Goal: Transaction & Acquisition: Purchase product/service

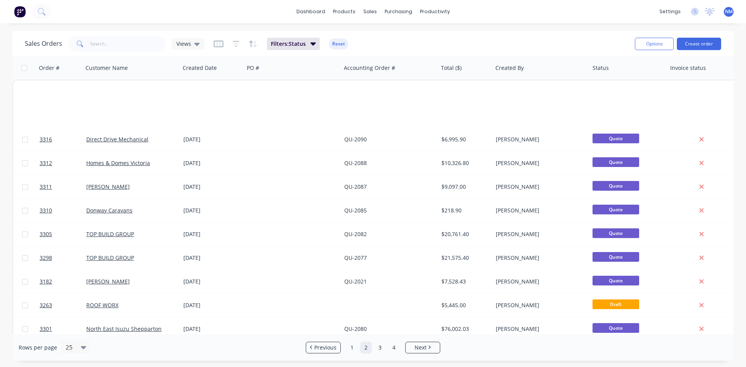
scroll to position [342, 0]
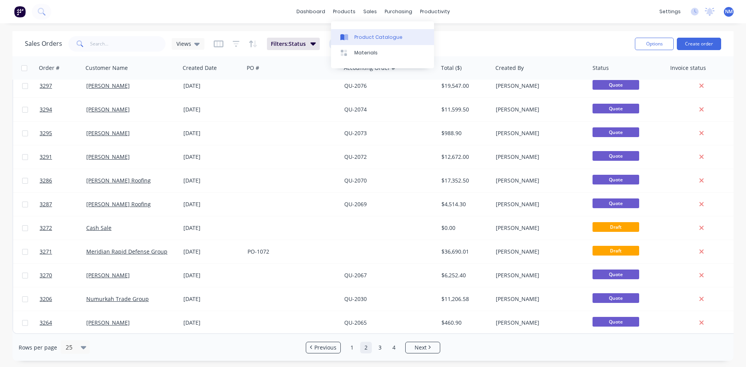
click at [356, 41] on link "Product Catalogue" at bounding box center [382, 37] width 103 height 16
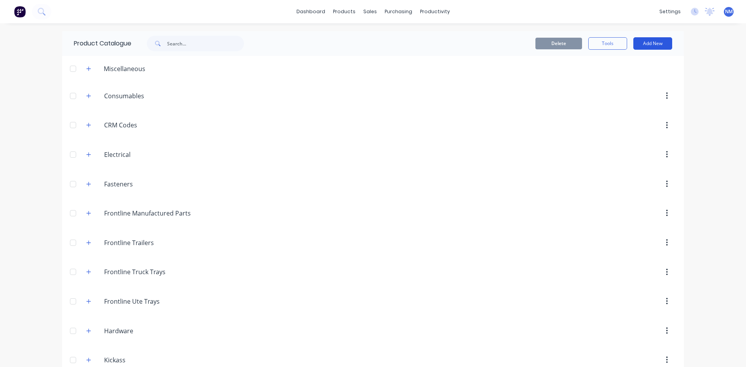
click at [662, 44] on button "Add New" at bounding box center [652, 43] width 39 height 12
click at [631, 83] on div "Product" at bounding box center [635, 78] width 60 height 11
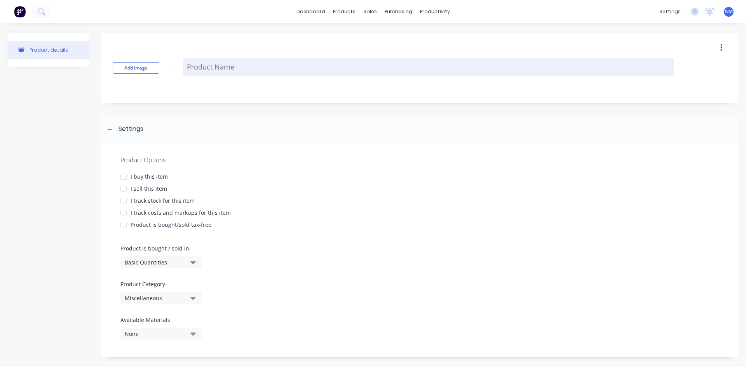
drag, startPoint x: 223, startPoint y: 61, endPoint x: 636, endPoint y: 68, distance: 413.0
click at [224, 61] on textarea at bounding box center [428, 67] width 491 height 18
type textarea "x"
type textarea "K"
type textarea "x"
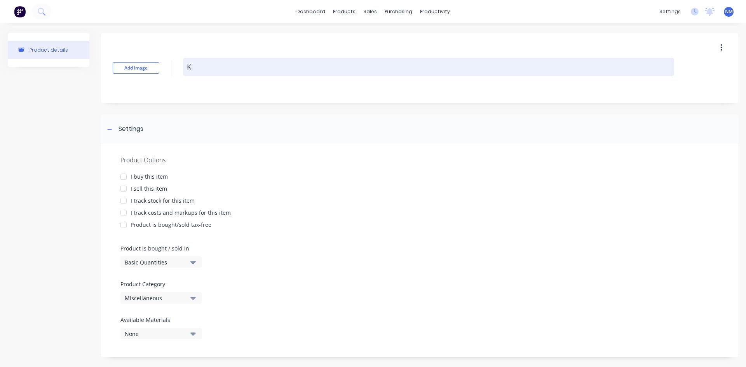
type textarea "KI"
type textarea "x"
type textarea "KIC"
type textarea "x"
type textarea "KICK"
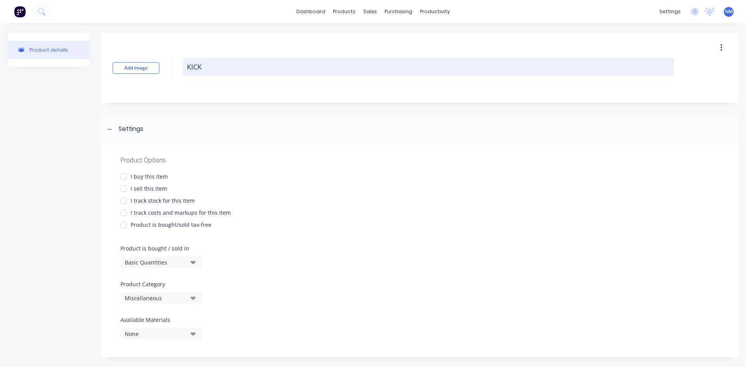
type textarea "x"
type textarea "KICKA"
type textarea "x"
type textarea "KICK"
type textarea "x"
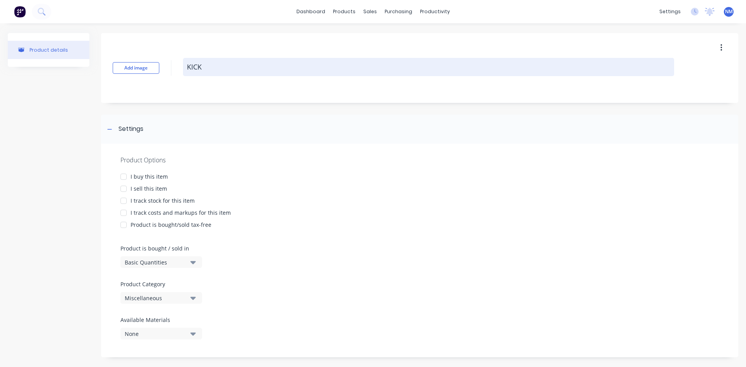
type textarea "KIC"
type textarea "x"
type textarea "KI"
type textarea "x"
type textarea "K"
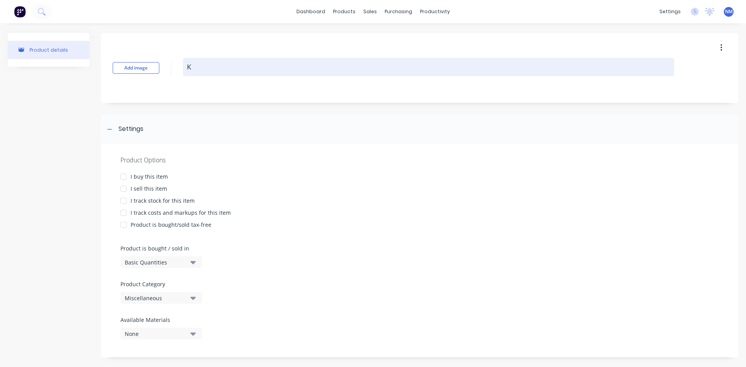
type textarea "x"
type textarea "k"
type textarea "x"
type textarea "ki"
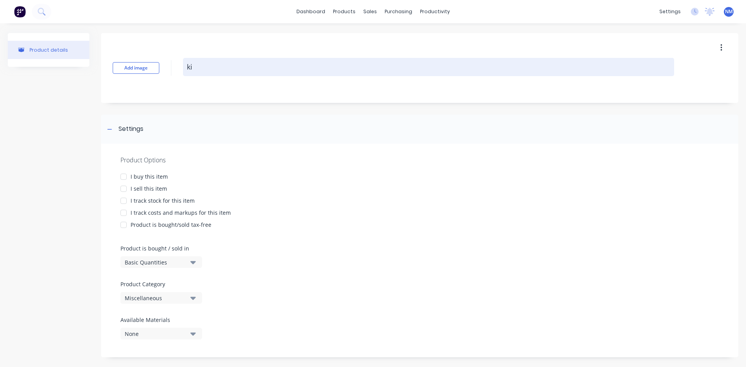
type textarea "x"
type textarea "kic"
type textarea "x"
type textarea "kick"
type textarea "x"
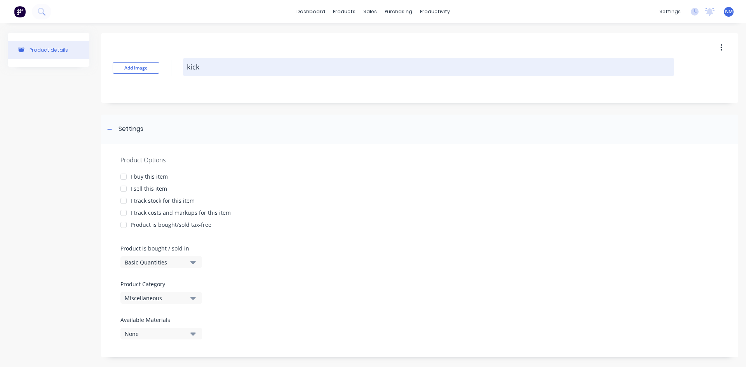
type textarea "kicka"
type textarea "x"
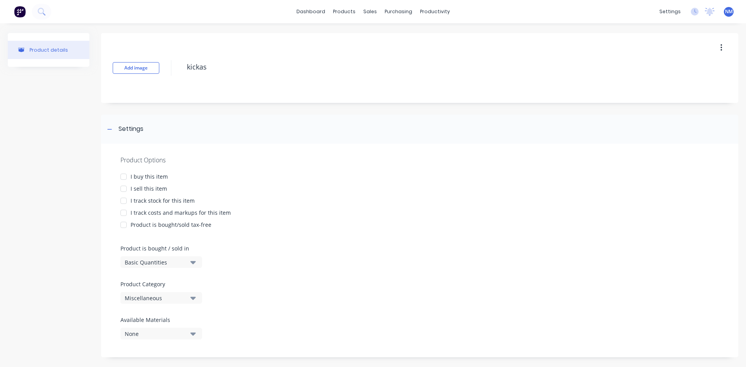
type textarea "kickas"
type textarea "x"
type textarea "kickas"
click at [712, 48] on button "button" at bounding box center [721, 48] width 18 height 14
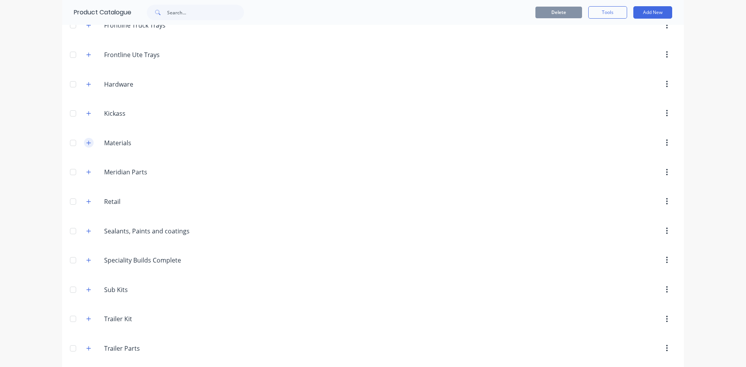
scroll to position [233, 0]
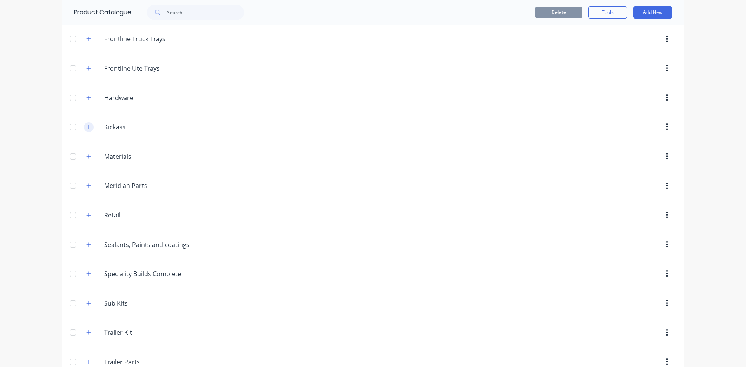
click at [88, 131] on button "button" at bounding box center [89, 127] width 10 height 10
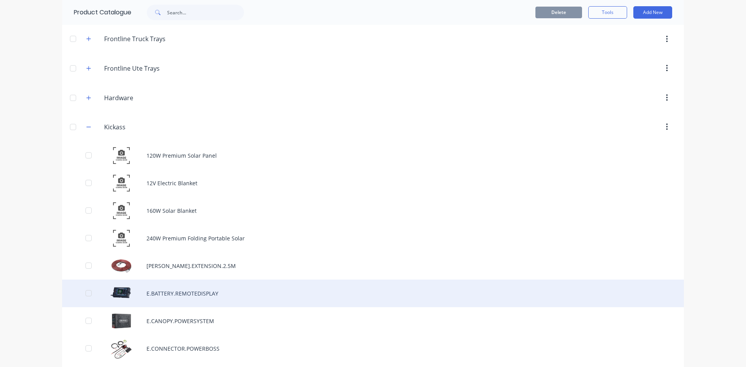
click at [206, 294] on div "E.BATTERY.REMOTEDISPLAY" at bounding box center [373, 294] width 622 height 28
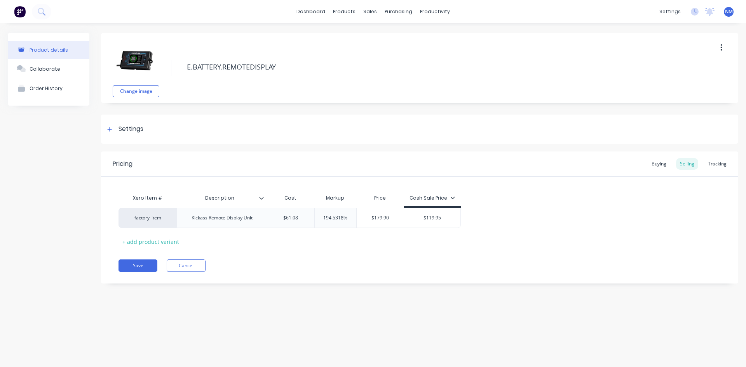
drag, startPoint x: 723, startPoint y: 47, endPoint x: 710, endPoint y: 57, distance: 16.0
click at [723, 47] on button "button" at bounding box center [721, 48] width 18 height 14
click at [684, 67] on span "Duplicate" at bounding box center [692, 68] width 58 height 8
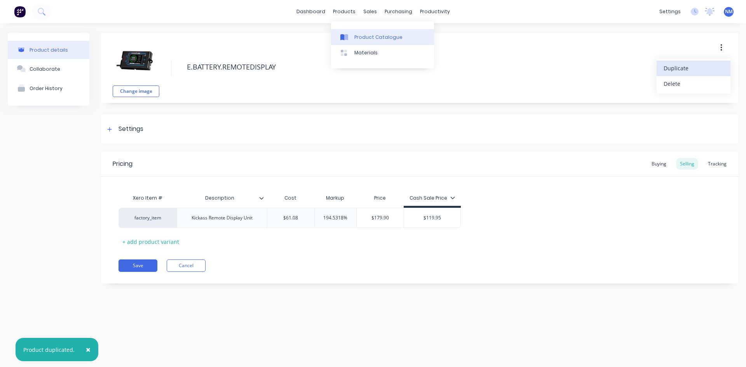
click at [355, 36] on div "Product Catalogue" at bounding box center [378, 37] width 48 height 7
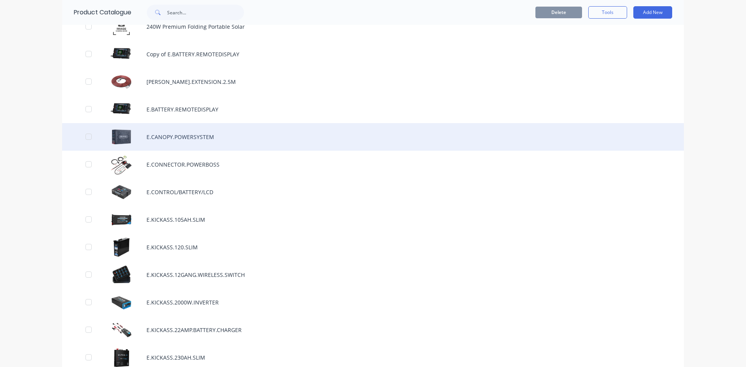
scroll to position [427, 0]
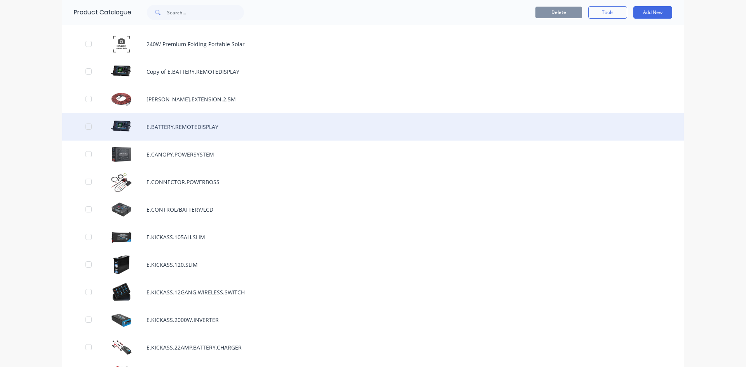
click at [192, 122] on div "E.BATTERY.REMOTEDISPLAY" at bounding box center [373, 127] width 622 height 28
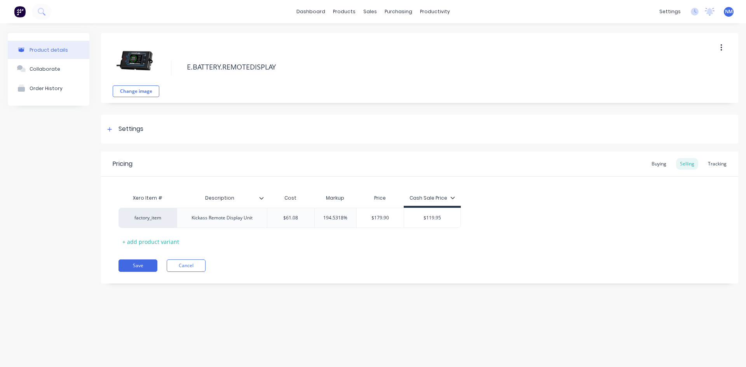
click at [716, 50] on button "button" at bounding box center [721, 48] width 18 height 14
click at [686, 75] on button "Duplicate" at bounding box center [693, 69] width 74 height 16
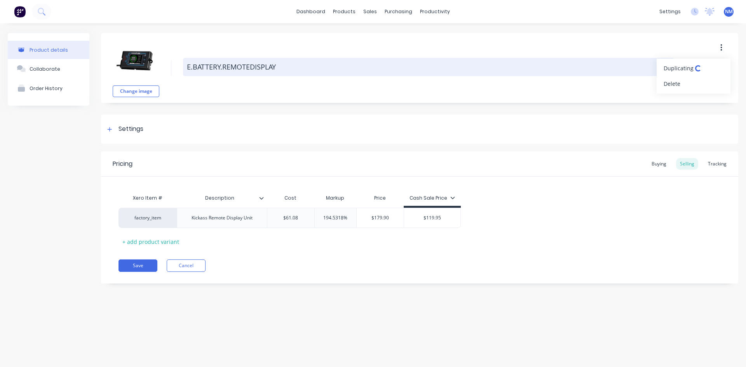
type textarea "x"
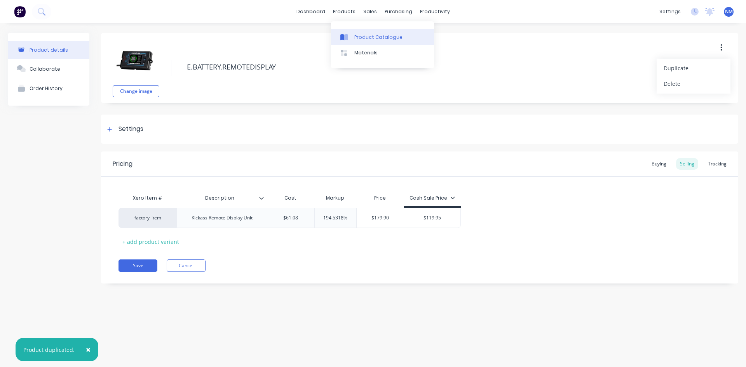
click at [371, 43] on link "Product Catalogue" at bounding box center [382, 37] width 103 height 16
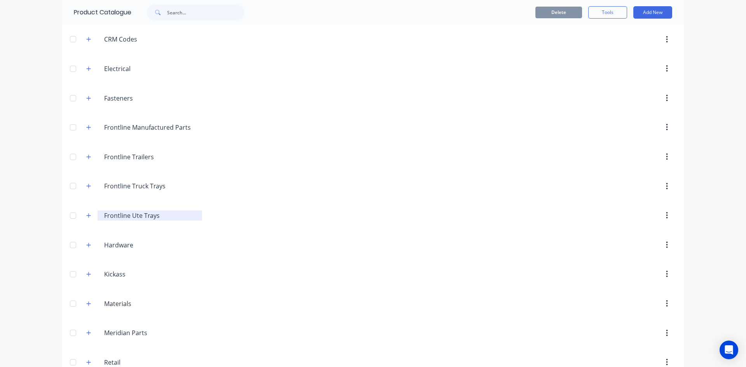
scroll to position [117, 0]
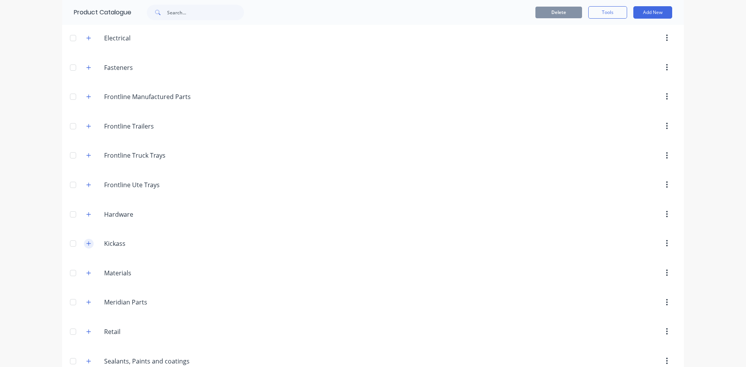
click at [86, 244] on icon "button" at bounding box center [88, 243] width 5 height 5
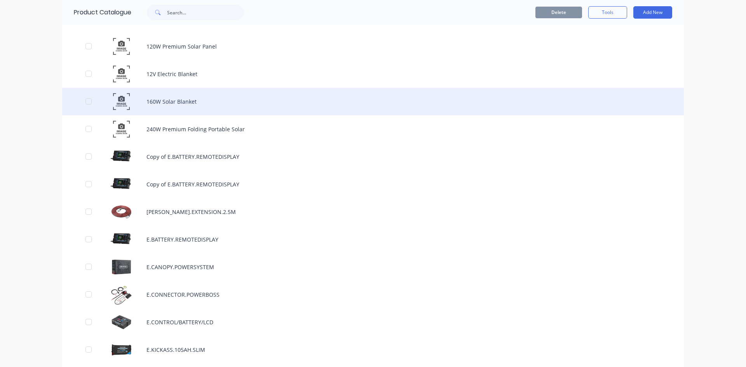
scroll to position [350, 0]
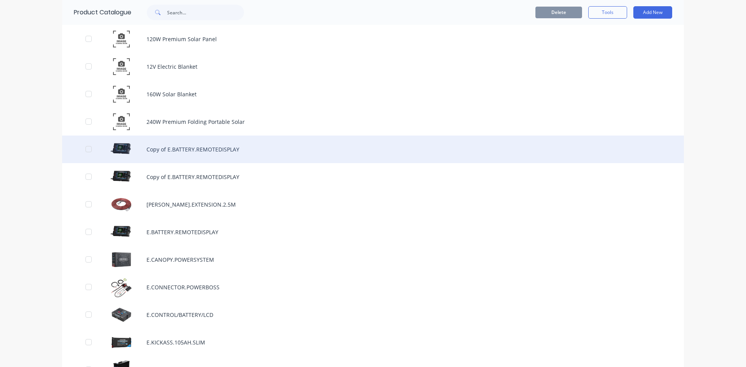
click at [204, 143] on div "Copy of E.BATTERY.REMOTEDISPLAY" at bounding box center [373, 150] width 622 height 28
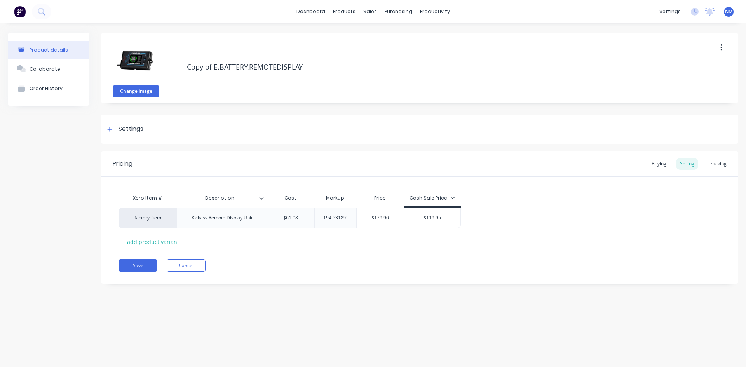
click at [133, 89] on button "Change image" at bounding box center [136, 91] width 47 height 12
drag, startPoint x: 213, startPoint y: 67, endPoint x: 180, endPoint y: 64, distance: 33.1
click at [182, 65] on div "Change image Copy of E.BATTERY.REMOTEDISPLAY" at bounding box center [419, 68] width 637 height 70
type textarea "x"
type textarea "E.BATTERY.REMOTEDISPLAY"
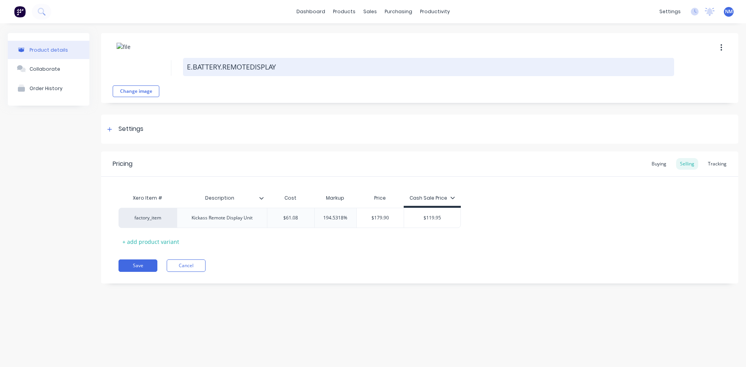
drag, startPoint x: 315, startPoint y: 60, endPoint x: 193, endPoint y: 69, distance: 122.3
click at [193, 69] on textarea "E.BATTERY.REMOTEDISPLAY" at bounding box center [428, 67] width 491 height 18
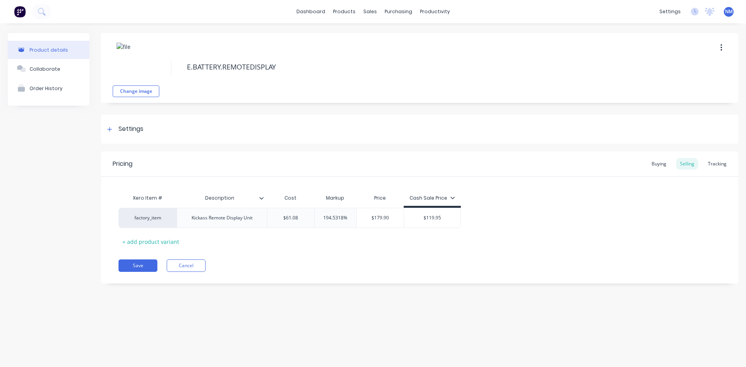
type textarea "x"
type textarea "E.K"
type textarea "x"
type textarea "[DOMAIN_NAME]"
type textarea "x"
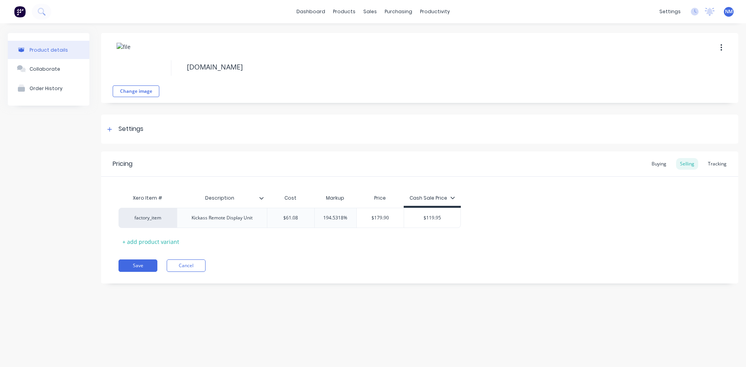
type textarea "E.KIC"
type textarea "x"
type textarea "E.KICK"
type textarea "x"
type textarea "E.KICKA"
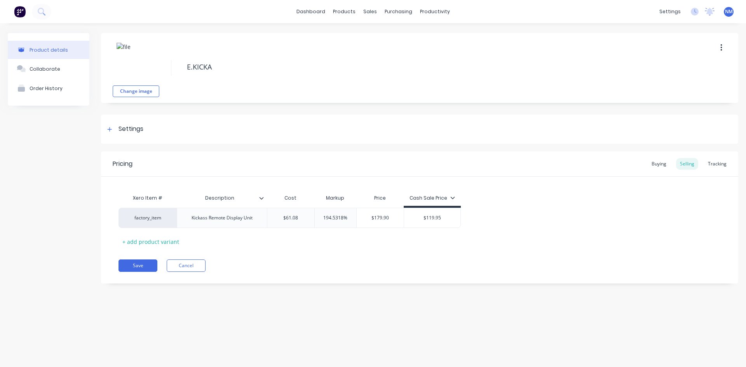
type textarea "x"
type textarea "E.KICKAS"
type textarea "x"
type textarea "E.KICKASS"
type textarea "x"
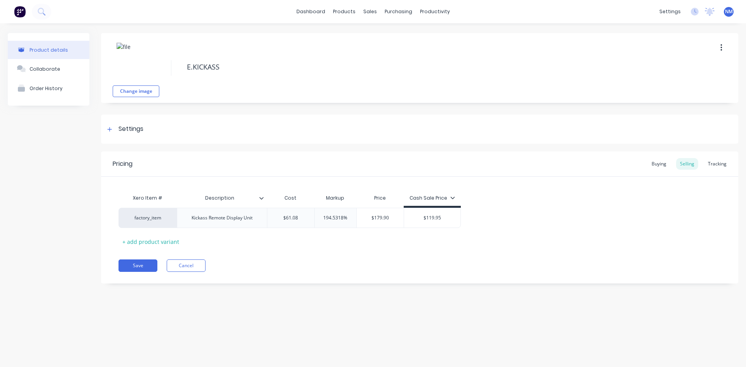
type textarea "E.KICKASS."
type textarea "x"
type textarea "E.KICKASS.L"
type textarea "x"
type textarea "[DOMAIN_NAME]"
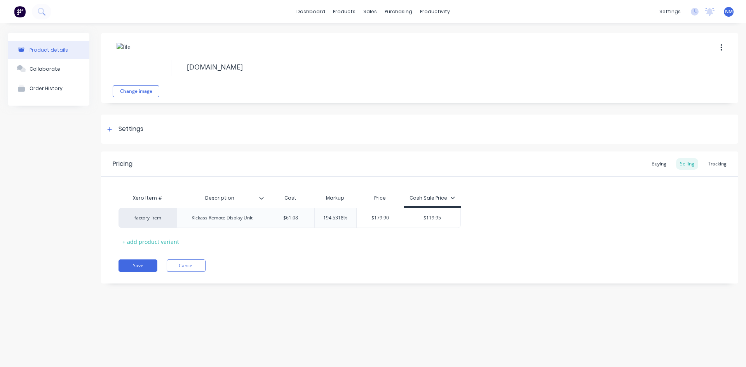
type textarea "x"
type textarea "E.KICKASS.LVD"
type textarea "x"
type textarea "E.KICKASS.LVD"
type textarea "x"
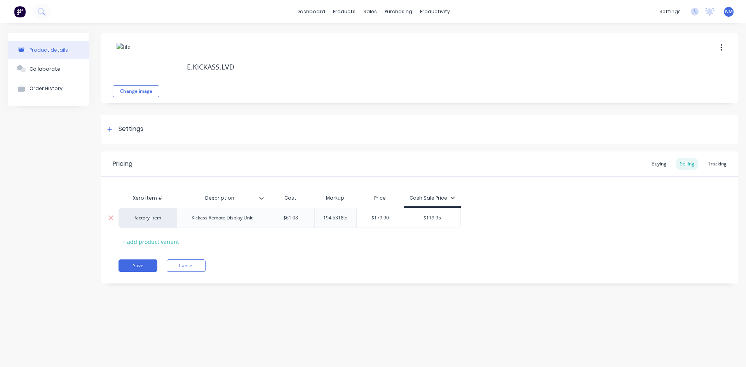
click at [252, 217] on div "Kickass Remote Display Unit" at bounding box center [221, 218] width 73 height 10
drag, startPoint x: 258, startPoint y: 221, endPoint x: 169, endPoint y: 222, distance: 88.6
click at [173, 224] on div "factory_item Kickass Remote Display Unit $61.08 194.5318% $179.90 $119.95" at bounding box center [289, 218] width 342 height 20
type textarea "x"
type input "$61.08"
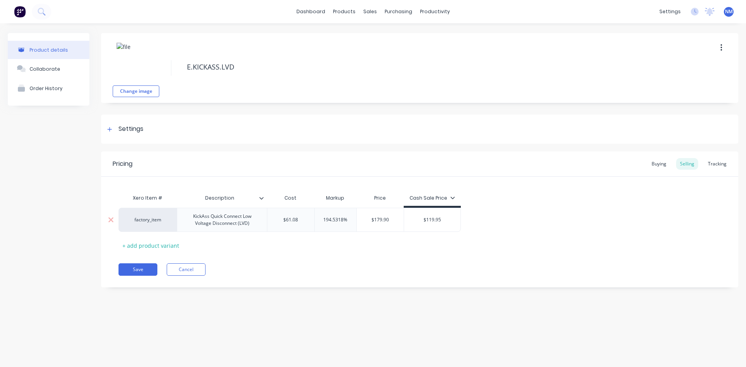
drag, startPoint x: 301, startPoint y: 219, endPoint x: 181, endPoint y: 222, distance: 120.5
click at [181, 222] on div "factory_item KickAss Quick Connect Low Voltage Disconnect (LVD) $61.08 $61.08 1…" at bounding box center [289, 220] width 342 height 24
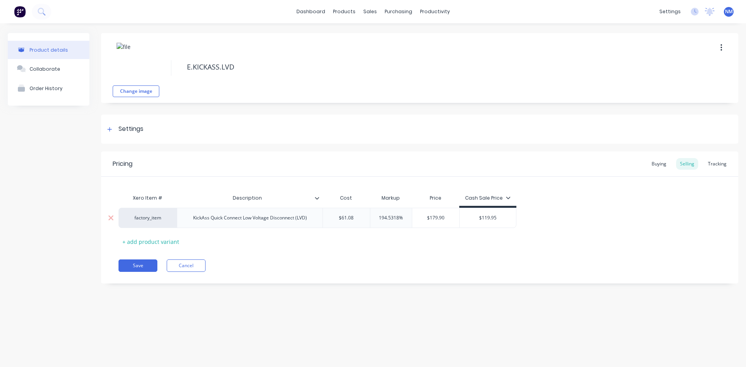
drag, startPoint x: 353, startPoint y: 217, endPoint x: 165, endPoint y: 215, distance: 188.4
click at [216, 217] on div "factory_item KickAss Quick Connect Low Voltage Disconnect (LVD) $61.08 $61.08 1…" at bounding box center [317, 218] width 398 height 20
type textarea "x"
type input "3"
type textarea "x"
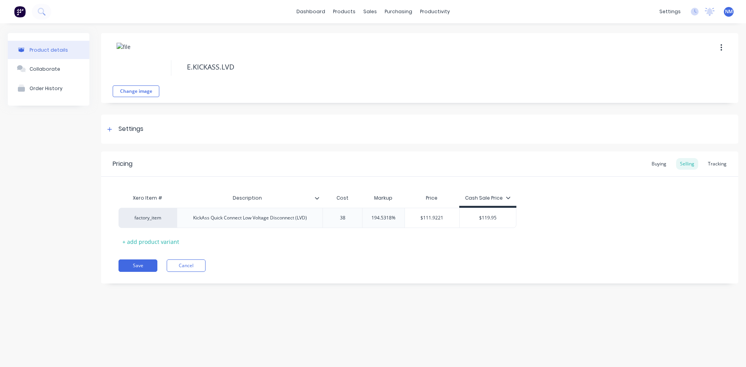
type input "38."
type textarea "x"
type input "38.6"
type textarea "x"
type input "38.66"
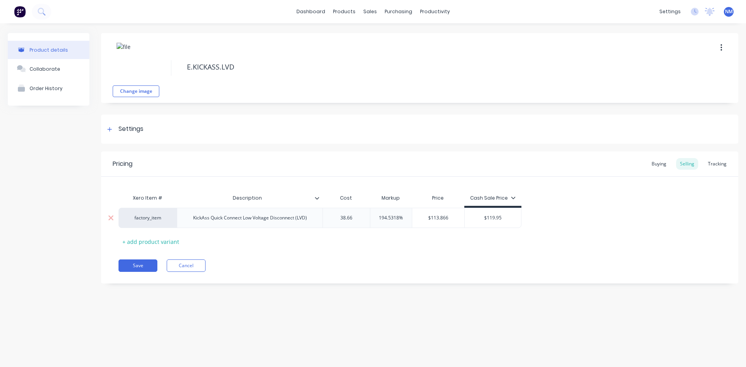
type input "194.5318%"
drag, startPoint x: 404, startPoint y: 220, endPoint x: 247, endPoint y: 227, distance: 157.1
click at [247, 226] on div "factory_item KickAss Quick Connect Low Voltage Disconnect (LVD) $38.66 38.66 19…" at bounding box center [319, 218] width 403 height 20
type textarea "x"
type input "0"
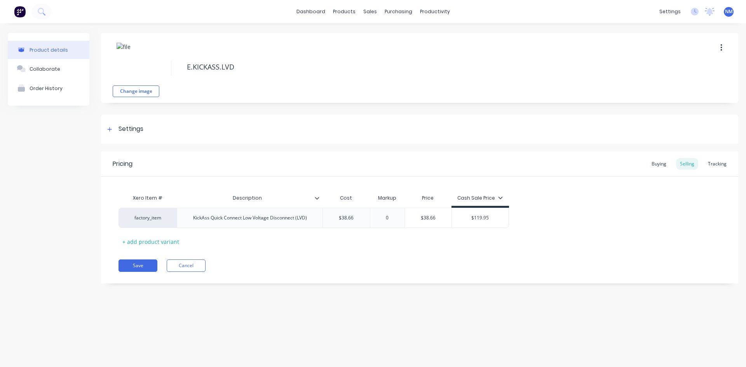
drag, startPoint x: 658, startPoint y: 218, endPoint x: 411, endPoint y: 218, distance: 247.1
click at [657, 218] on div "factory_item KickAss Quick Connect Low Voltage Disconnect (LVD) $38.66 38.66 0%…" at bounding box center [419, 218] width 602 height 20
type input "$119.95"
click at [249, 221] on div "factory_item KickAss Quick Connect Low Voltage Disconnect (LVD) $38.66 38.66 0%…" at bounding box center [313, 218] width 390 height 20
type textarea "x"
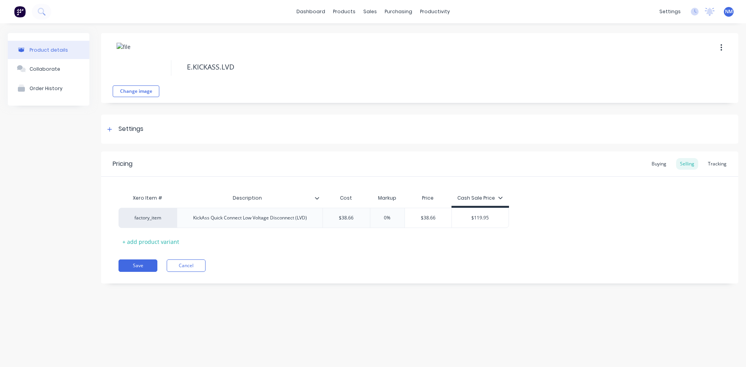
type input "6"
type textarea "x"
type input "69"
type textarea "x"
type input "69."
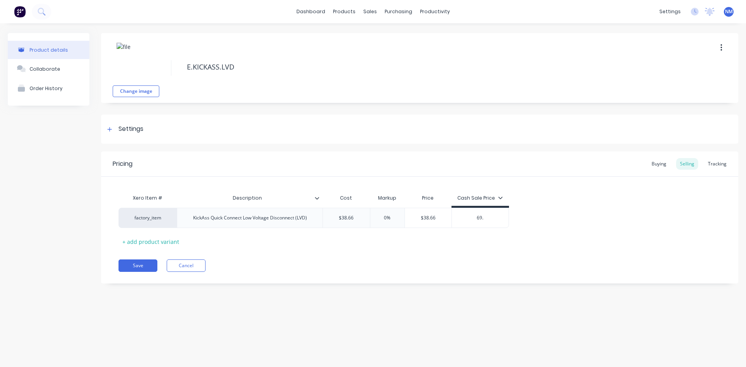
type textarea "x"
type input "69.9"
type textarea "x"
type input "69.95"
click at [661, 166] on div "Buying" at bounding box center [659, 164] width 23 height 12
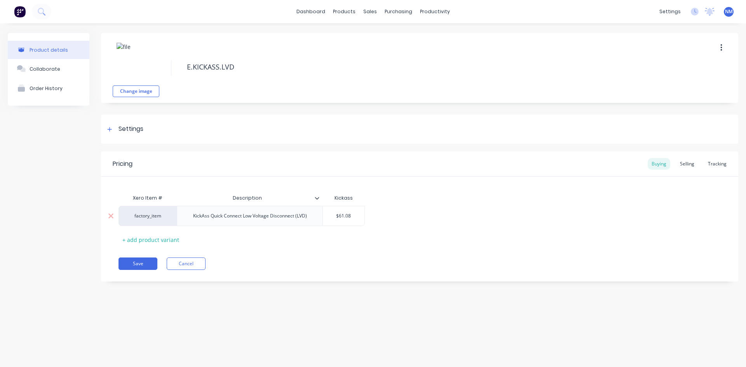
type input "$61.08"
drag, startPoint x: 355, startPoint y: 215, endPoint x: 0, endPoint y: 213, distance: 355.0
click at [162, 210] on div "factory_item KickAss Quick Connect Low Voltage Disconnect (LVD) $61.08 $61.08" at bounding box center [241, 216] width 246 height 20
type textarea "x"
type input "3"
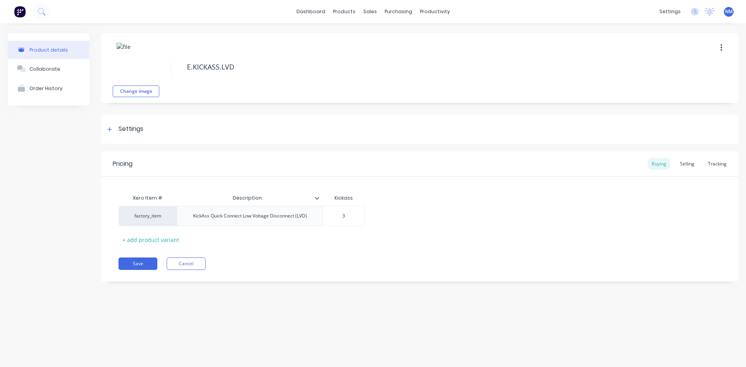
type textarea "x"
type input "38"
type textarea "x"
type input "38."
type textarea "x"
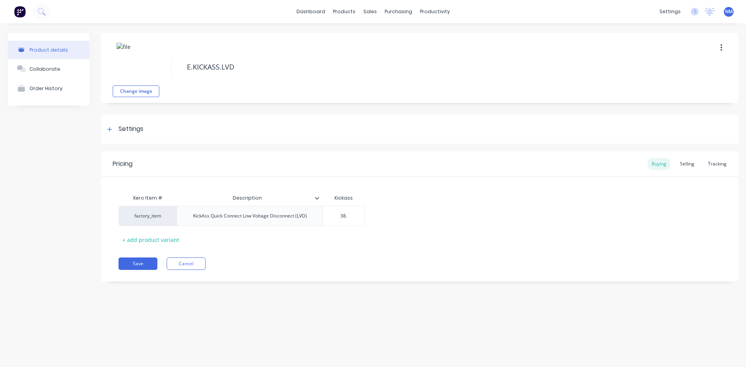
type input "38.6"
type textarea "x"
type input "38.66"
click at [134, 266] on button "Save" at bounding box center [137, 264] width 39 height 12
type textarea "x"
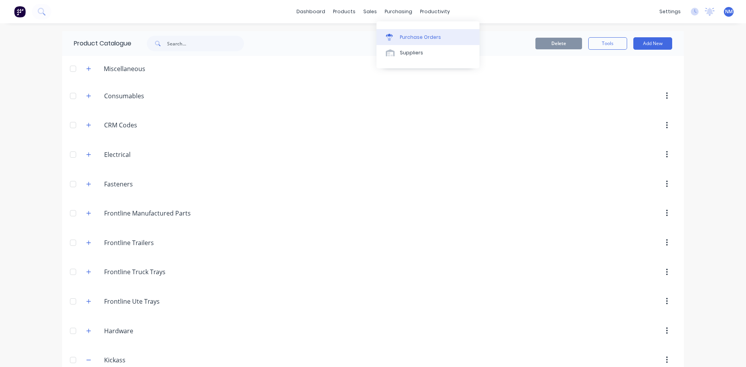
click at [403, 38] on div "Purchase Orders" at bounding box center [420, 37] width 41 height 7
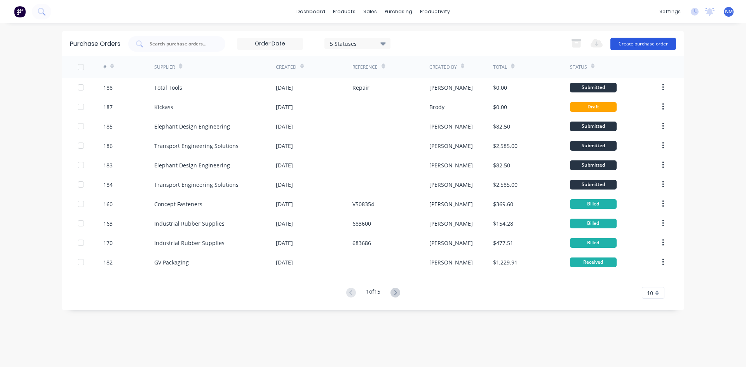
click at [637, 44] on button "Create purchase order" at bounding box center [643, 44] width 66 height 12
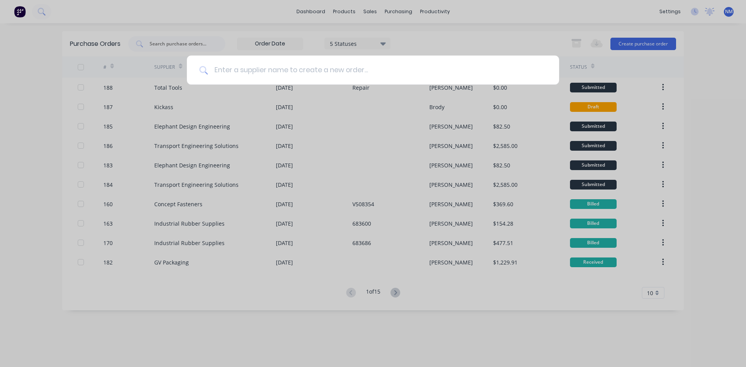
click at [306, 68] on input at bounding box center [377, 70] width 339 height 29
type input "kickass"
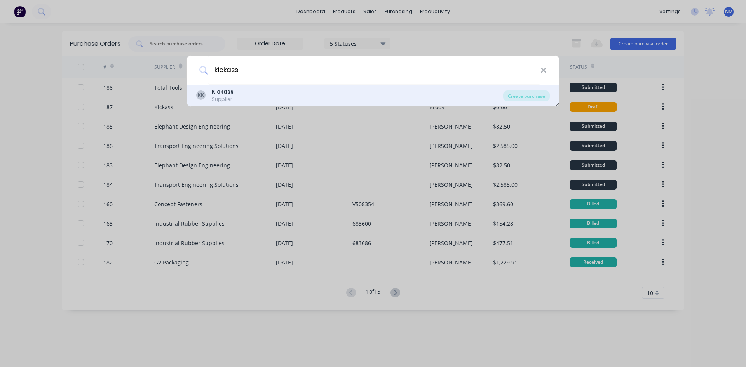
click at [233, 103] on div "KK Kickass Supplier Create purchase" at bounding box center [373, 96] width 372 height 22
click at [235, 98] on div "KK Kickass Supplier" at bounding box center [349, 95] width 307 height 15
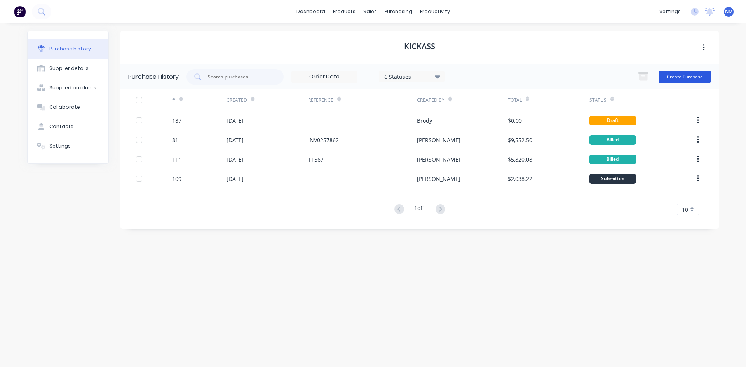
click at [693, 71] on button "Create Purchase" at bounding box center [684, 77] width 52 height 12
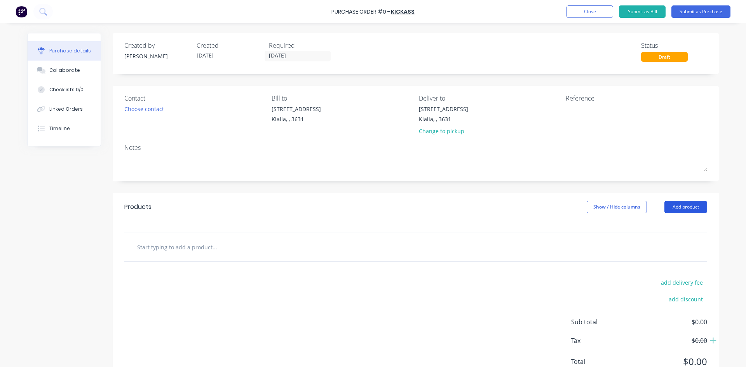
click at [675, 209] on button "Add product" at bounding box center [685, 207] width 43 height 12
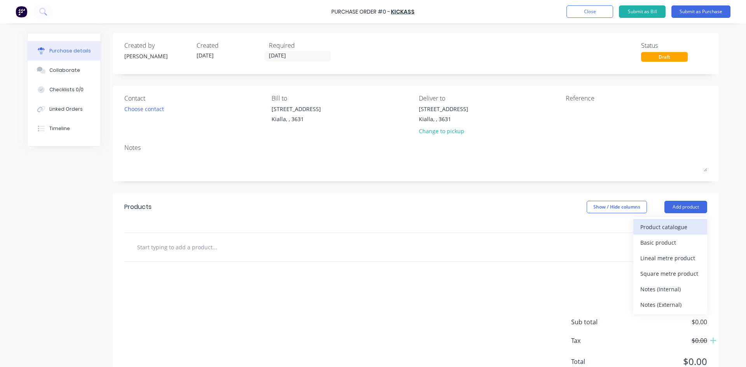
click at [665, 232] on div "Product catalogue" at bounding box center [670, 226] width 60 height 11
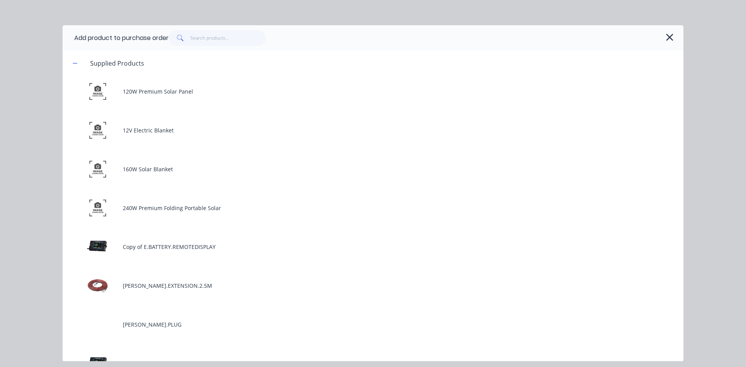
drag, startPoint x: 211, startPoint y: 29, endPoint x: 209, endPoint y: 35, distance: 6.1
click at [211, 29] on div "Add product to purchase order" at bounding box center [373, 37] width 621 height 25
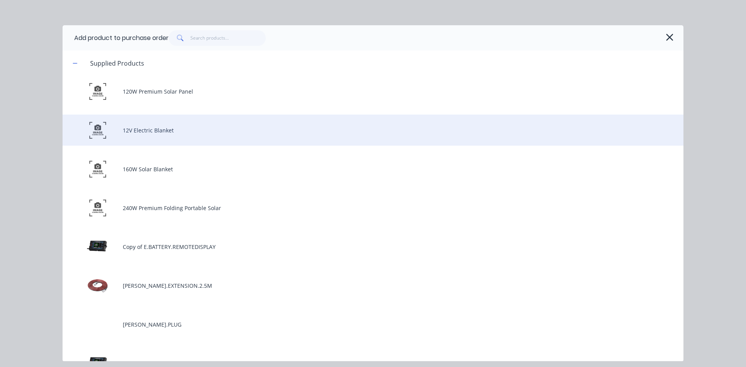
click at [162, 133] on div "12V Electric Blanket" at bounding box center [373, 130] width 621 height 31
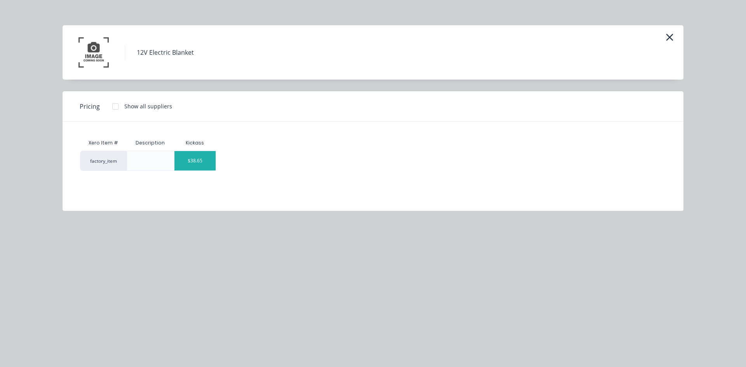
click at [200, 153] on div "$38.65" at bounding box center [195, 160] width 42 height 19
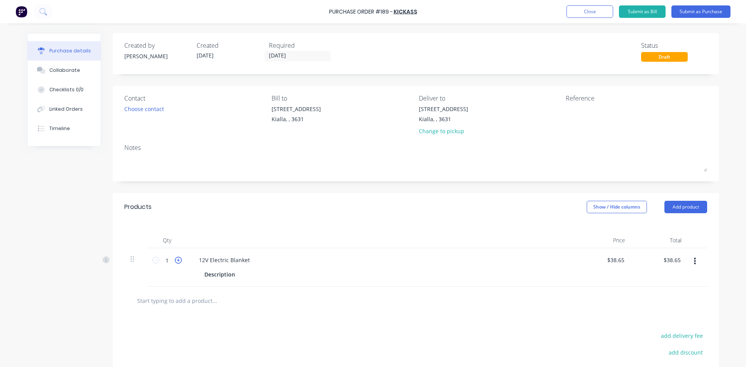
click at [176, 260] on icon at bounding box center [178, 260] width 7 height 7
type input "2"
type input "$77.30"
click at [714, 16] on button "Submit as Purchase" at bounding box center [700, 11] width 59 height 12
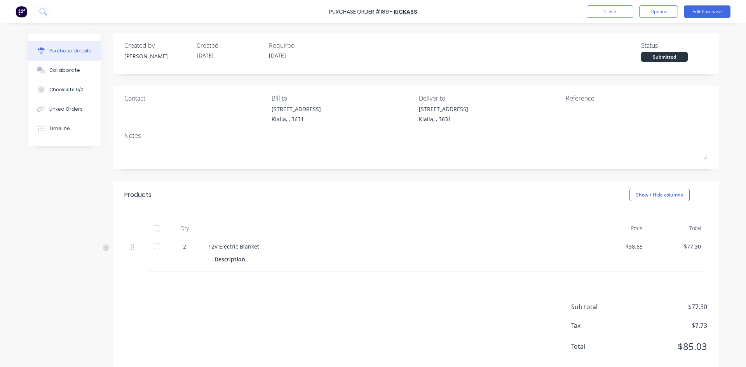
click at [152, 231] on div at bounding box center [157, 229] width 16 height 16
click at [313, 197] on div "Products Show / Hide columns" at bounding box center [416, 195] width 606 height 28
click at [601, 8] on button "Close" at bounding box center [610, 11] width 47 height 12
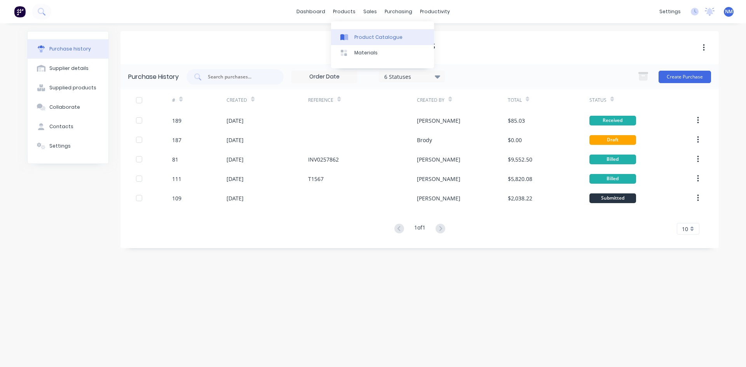
click at [371, 36] on div "Product Catalogue" at bounding box center [378, 37] width 48 height 7
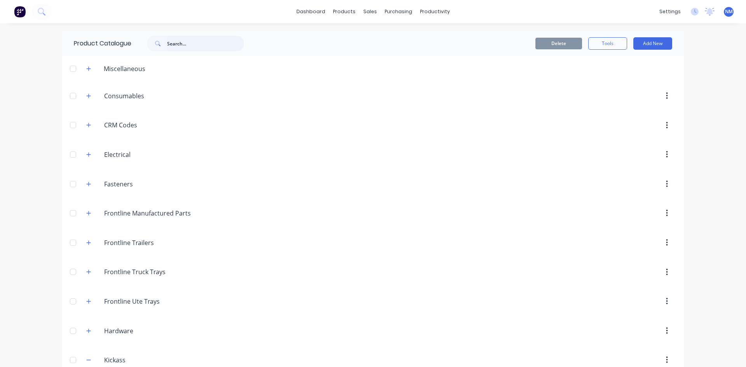
click at [216, 43] on input "text" at bounding box center [205, 44] width 77 height 16
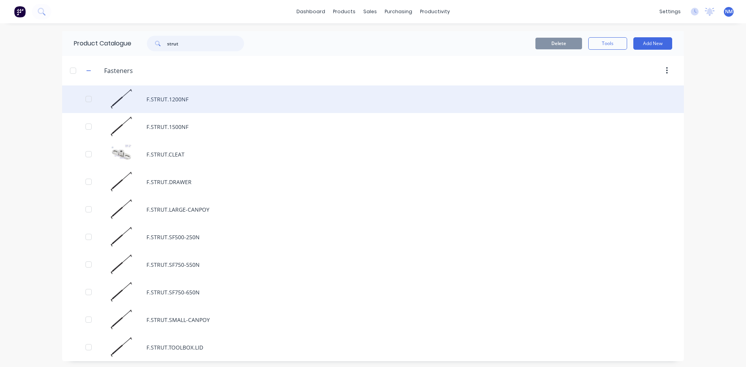
type input "strut"
click at [189, 100] on div "F.STRUT.1200NF" at bounding box center [373, 99] width 622 height 28
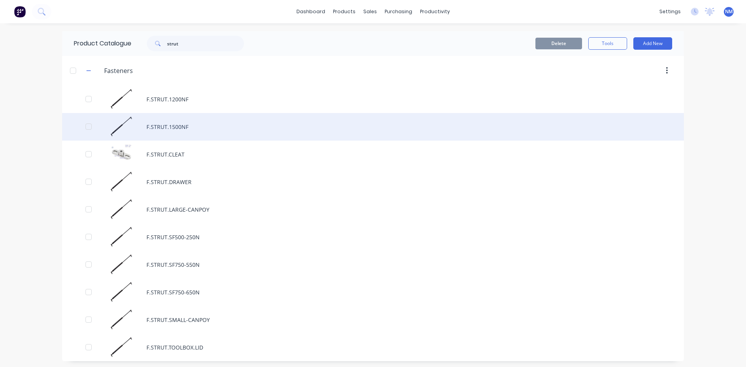
click at [186, 121] on div "F.STRUT.1500NF" at bounding box center [373, 127] width 622 height 28
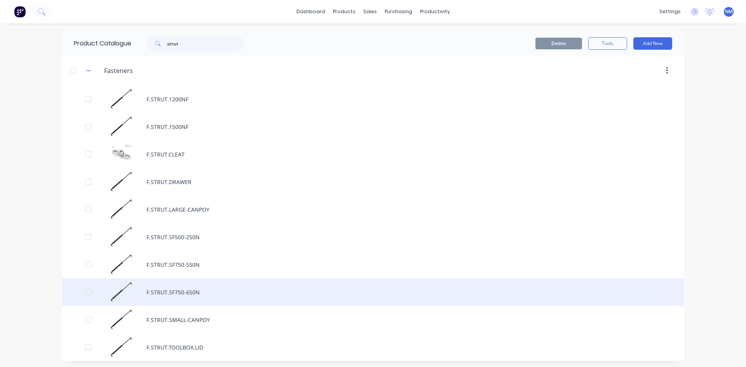
scroll to position [2, 0]
click at [205, 282] on div "F.STRUT.SF750-650N" at bounding box center [373, 291] width 622 height 28
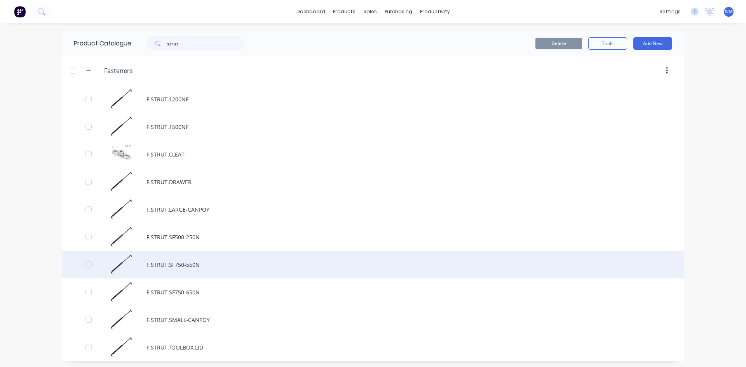
click at [195, 268] on div "F.STRUT.SF750-550N" at bounding box center [373, 265] width 622 height 28
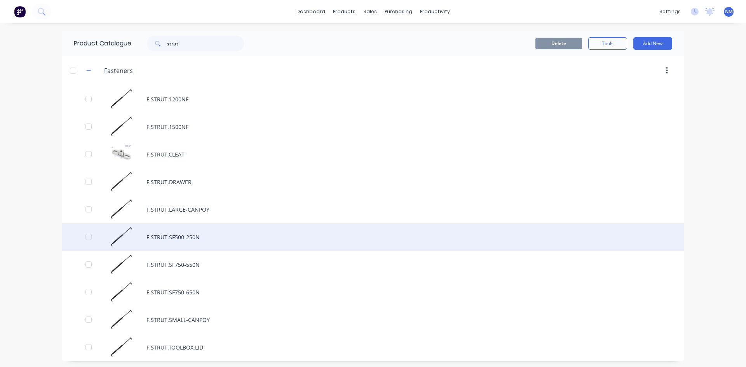
click at [179, 242] on div "F.STRUT.SF500-250N" at bounding box center [373, 237] width 622 height 28
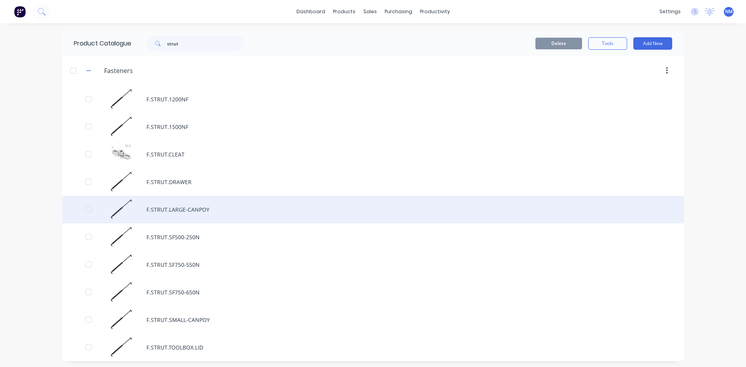
click at [200, 202] on div "F.STRUT.LARGE-CANPOY" at bounding box center [373, 210] width 622 height 28
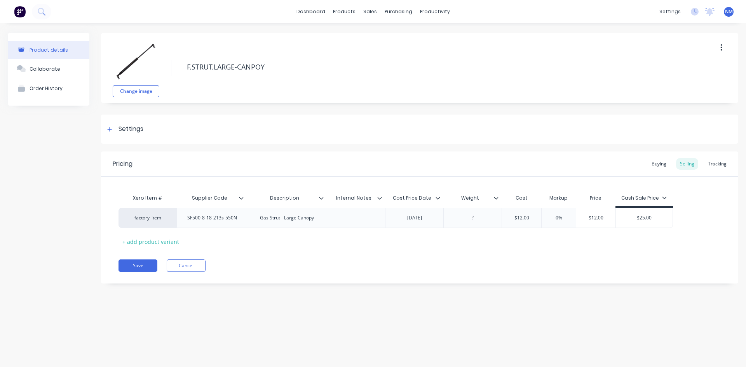
type textarea "x"
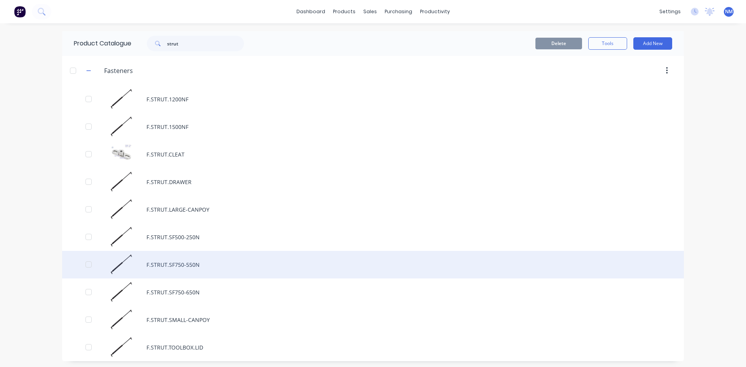
scroll to position [2, 0]
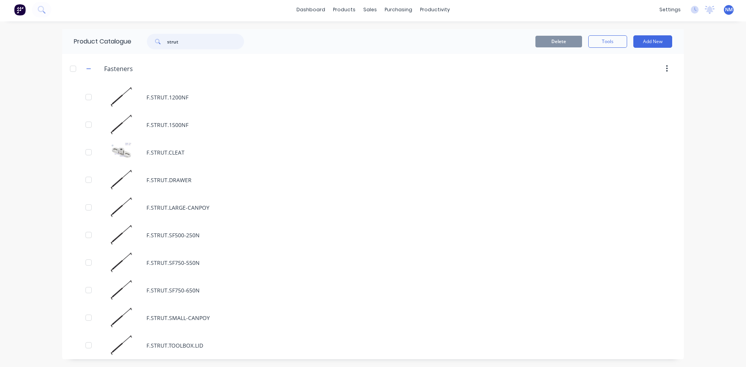
drag, startPoint x: 207, startPoint y: 37, endPoint x: 59, endPoint y: 33, distance: 148.0
click at [62, 33] on div "Product Catalogue strut" at bounding box center [162, 41] width 201 height 25
type input "gas"
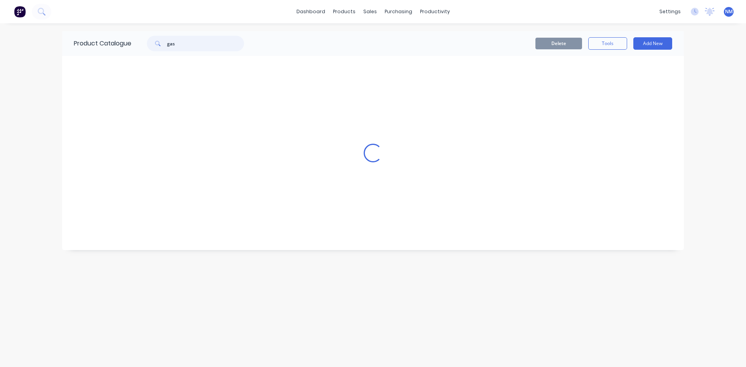
scroll to position [0, 0]
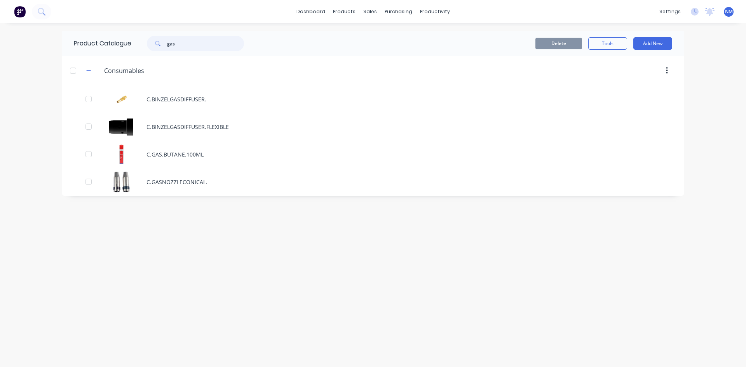
drag, startPoint x: 186, startPoint y: 46, endPoint x: 22, endPoint y: 31, distance: 164.2
click at [22, 31] on div "dashboard products sales purchasing productivity dashboard products Product Cat…" at bounding box center [373, 183] width 746 height 367
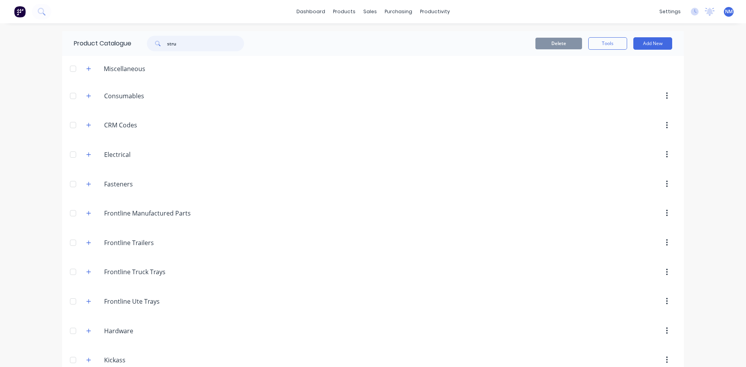
type input "strut"
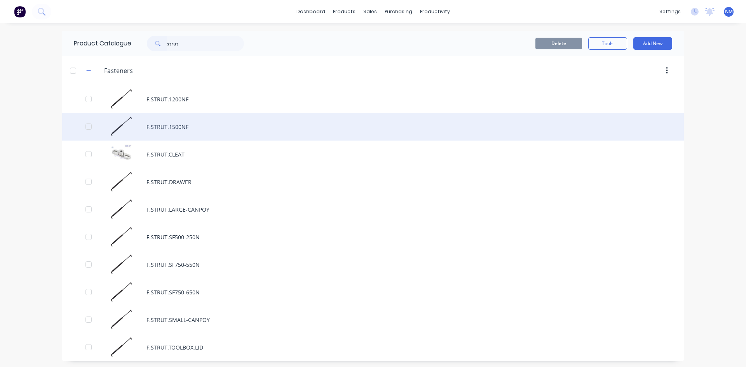
click at [169, 131] on div "F.STRUT.1500NF" at bounding box center [373, 127] width 622 height 28
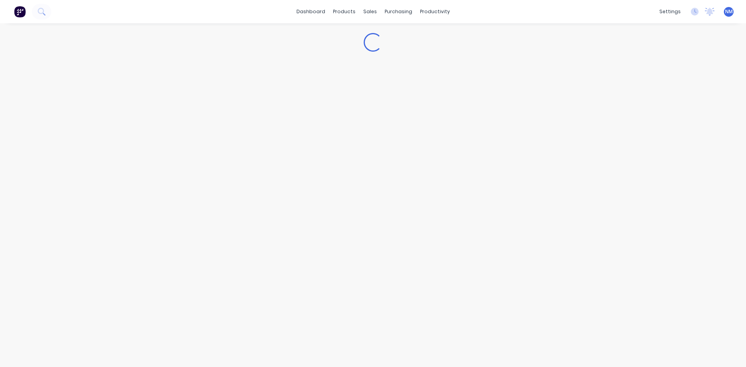
type textarea "x"
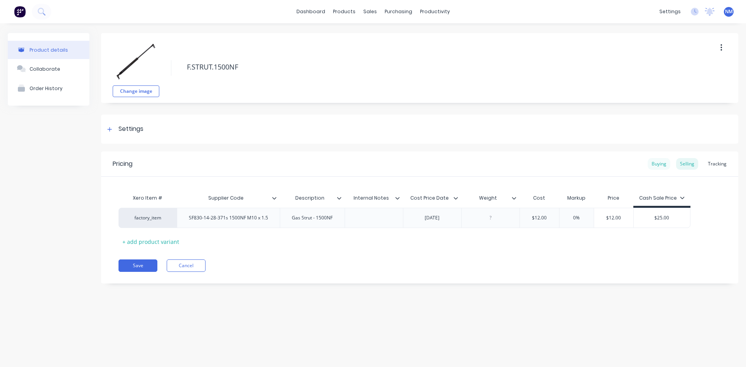
click at [664, 162] on div "Buying" at bounding box center [659, 164] width 23 height 12
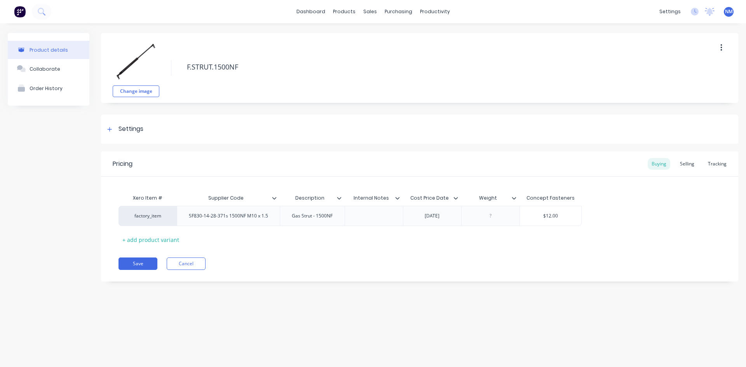
drag, startPoint x: 550, startPoint y: 219, endPoint x: 367, endPoint y: 219, distance: 183.0
click at [388, 219] on div "factory_item SF830-14-28-371s 1500NF M10 x 1.5 Gas Strut - 1500NF [DATE] $12.00" at bounding box center [419, 216] width 602 height 20
type input "$12.00"
drag, startPoint x: 562, startPoint y: 219, endPoint x: 369, endPoint y: 233, distance: 192.8
click at [369, 233] on div "Xero Item # Supplier Code Description Internal Notes Cost Price Date Weight Con…" at bounding box center [419, 218] width 602 height 56
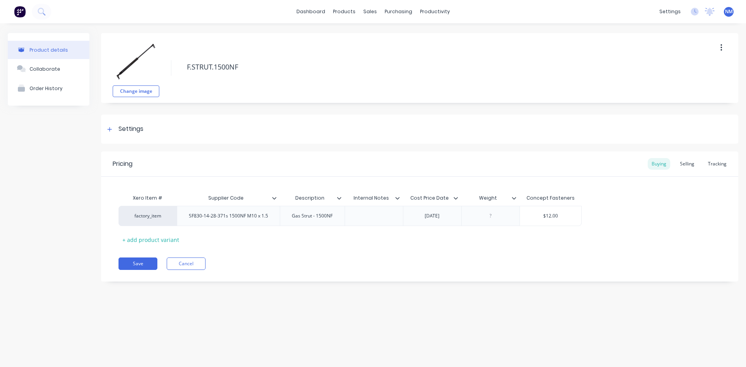
type textarea "x"
type input "6"
type textarea "x"
type input "60"
click at [375, 248] on div "Pricing Buying Selling Tracking Xero Item # Supplier Code Description Internal …" at bounding box center [419, 216] width 637 height 130
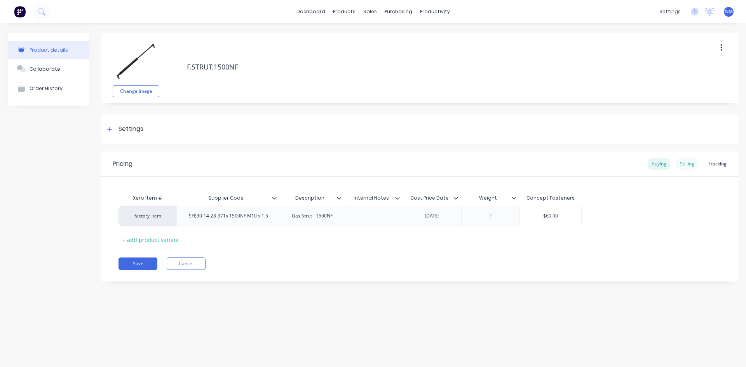
drag, startPoint x: 694, startPoint y: 160, endPoint x: 682, endPoint y: 164, distance: 12.8
click at [694, 160] on div "Selling" at bounding box center [687, 164] width 22 height 12
type input "$12.00"
drag, startPoint x: 546, startPoint y: 220, endPoint x: 496, endPoint y: 216, distance: 50.3
click at [501, 216] on div "factory_item SF830-14-28-371s 1500NF M10 x 1.5 Gas Strut - 1500NF [DATE] $12.00…" at bounding box center [404, 218] width 572 height 20
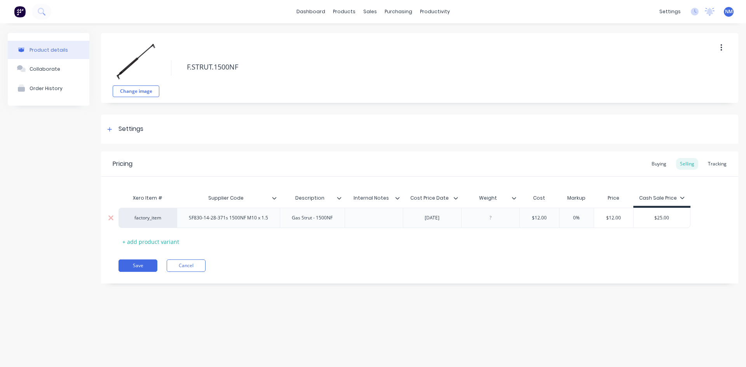
type textarea "x"
type input "6"
type textarea "x"
type input "60"
click at [454, 245] on div "Xero Item # Supplier Code Description Internal Notes Cost Price Date Weight Cos…" at bounding box center [419, 218] width 602 height 57
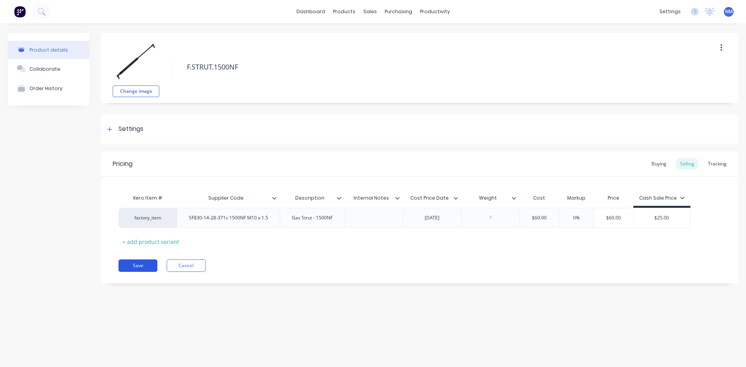
click at [130, 268] on button "Save" at bounding box center [137, 265] width 39 height 12
type textarea "x"
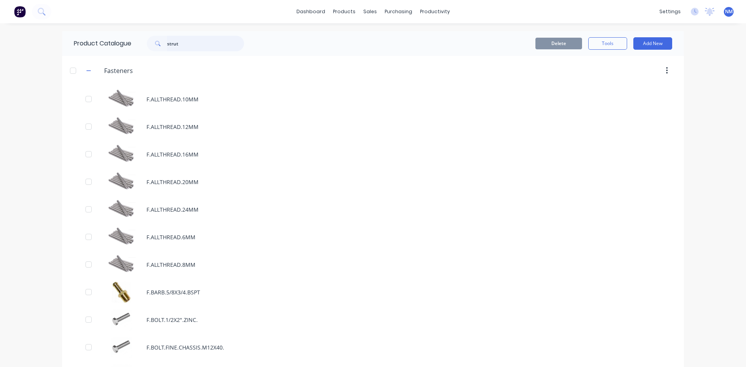
click at [188, 42] on input "strut" at bounding box center [205, 44] width 77 height 16
type input "strut"
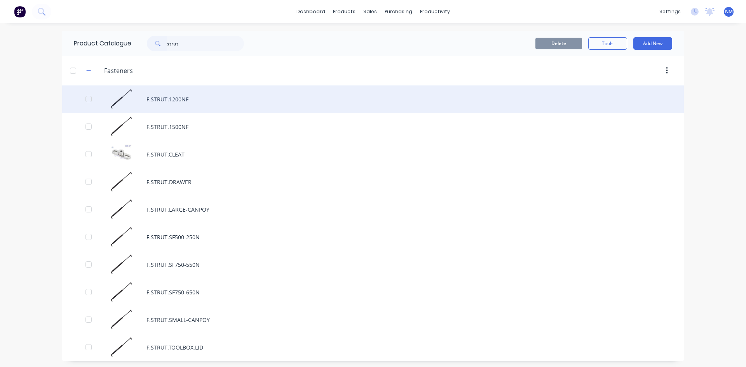
click at [177, 99] on div "F.STRUT.1200NF" at bounding box center [373, 99] width 622 height 28
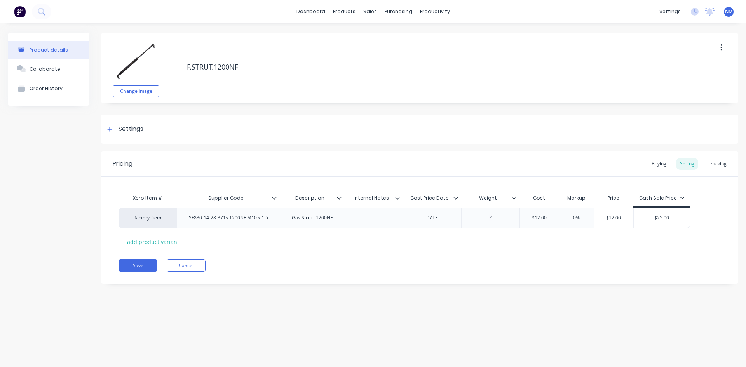
type textarea "x"
type input "$12.00"
drag, startPoint x: 546, startPoint y: 220, endPoint x: 500, endPoint y: 220, distance: 45.4
click at [500, 220] on div "factory_item SF830-14-28-371s 1200NF M10 x 1.5 Gas Strut - 1200NF [DATE] $12.00…" at bounding box center [404, 218] width 572 height 20
type textarea "x"
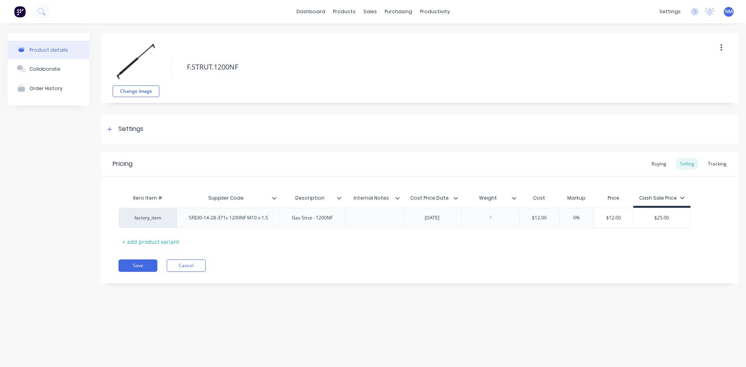
type input "6"
type textarea "x"
type input "60"
click at [618, 252] on div "Pricing Buying Selling Tracking Xero Item # Supplier Code Description Internal …" at bounding box center [419, 217] width 637 height 132
click at [665, 165] on div "Buying" at bounding box center [659, 164] width 23 height 12
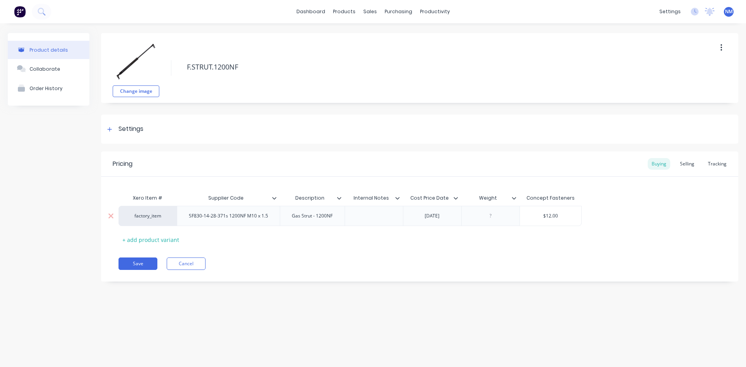
type input "$12.00"
drag, startPoint x: 557, startPoint y: 212, endPoint x: 331, endPoint y: 185, distance: 227.8
click at [435, 209] on div "factory_item SF830-14-28-371s 1200NF M10 x 1.5 Gas Strut - 1200NF [DATE] $12.00…" at bounding box center [349, 216] width 463 height 20
type textarea "x"
type input "6"
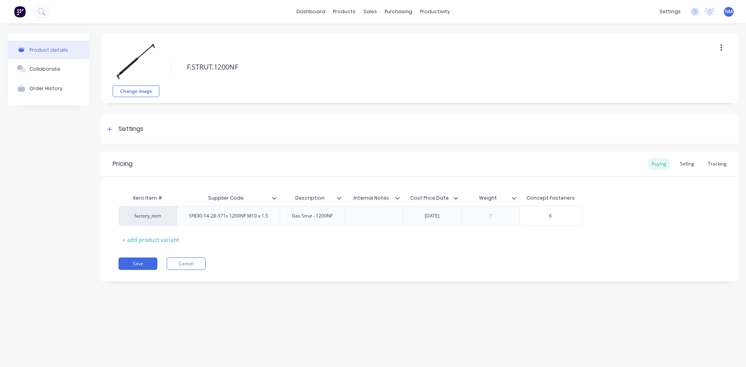
type textarea "x"
type input "60"
click at [696, 161] on div "Selling" at bounding box center [687, 164] width 22 height 12
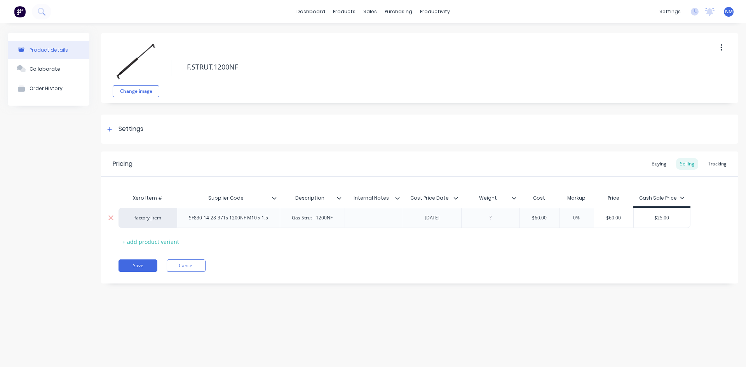
type input "$25.00"
drag, startPoint x: 669, startPoint y: 220, endPoint x: 614, endPoint y: 227, distance: 55.2
click at [614, 227] on div "factory_item SF830-14-28-371s 1200NF M10 x 1.5 Gas Strut - 1200NF [DATE] $60.00…" at bounding box center [404, 218] width 572 height 20
type textarea "x"
type input "1"
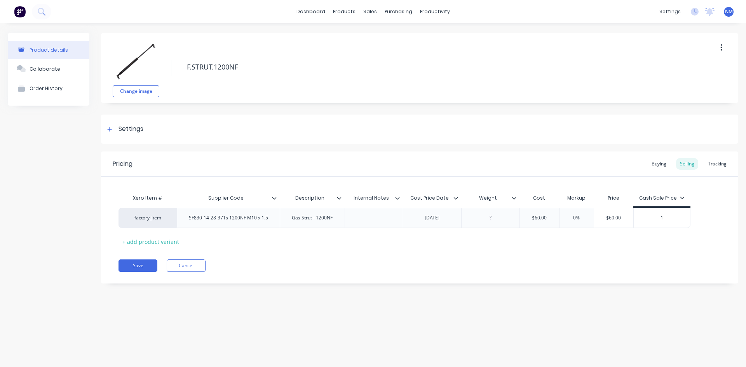
type textarea "x"
type input "12"
type textarea "x"
type input "129"
click at [423, 240] on div "Xero Item # Supplier Code Description Internal Notes Cost Price Date Weight Cos…" at bounding box center [419, 218] width 602 height 57
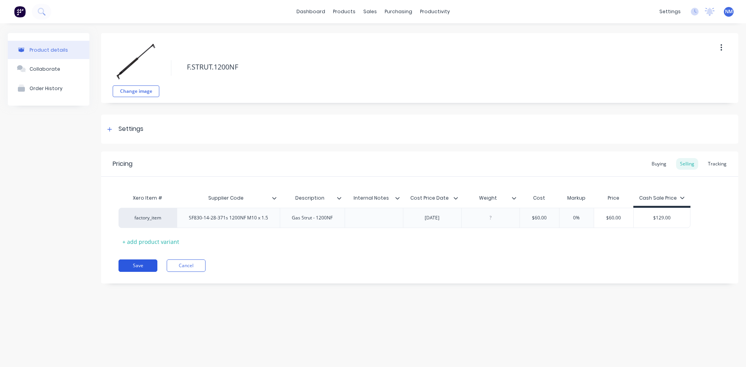
click at [146, 265] on button "Save" at bounding box center [137, 265] width 39 height 12
type textarea "x"
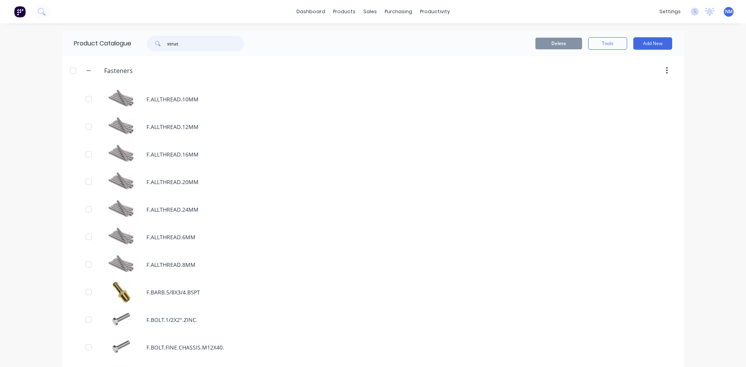
click at [183, 44] on input "strut" at bounding box center [205, 44] width 77 height 16
type input "strut"
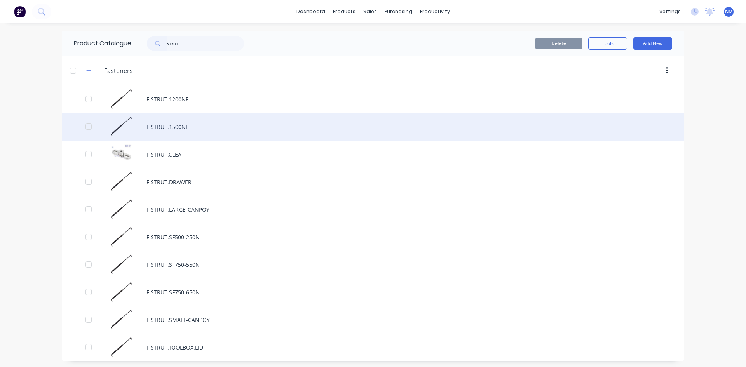
click at [199, 133] on div "F.STRUT.1500NF" at bounding box center [373, 127] width 622 height 28
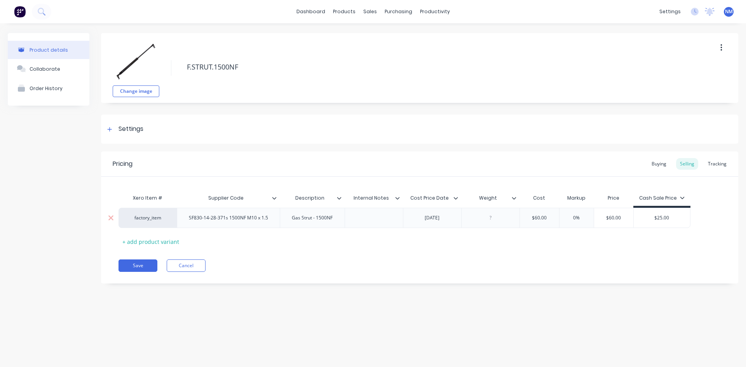
type textarea "x"
type input "$25.00"
drag, startPoint x: 675, startPoint y: 218, endPoint x: 236, endPoint y: 238, distance: 439.0
click at [385, 236] on div "Xero Item # Supplier Code Description Internal Notes Cost Price Date Weight Cos…" at bounding box center [419, 218] width 602 height 57
type textarea "x"
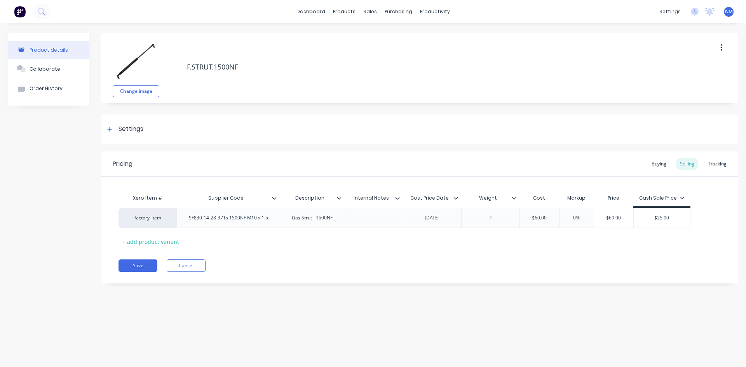
type input "1"
type textarea "x"
type input "12"
type textarea "x"
type input "129"
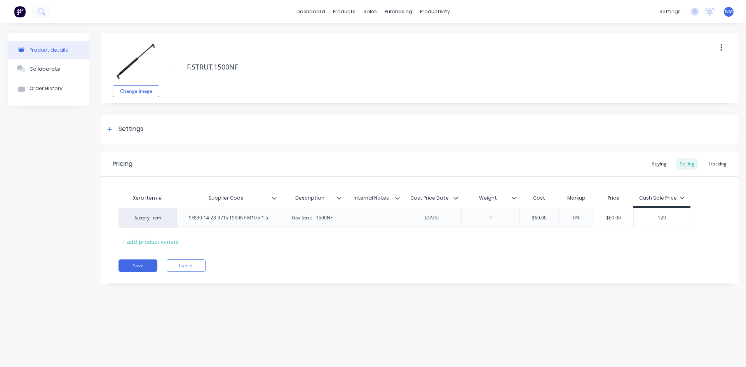
click at [421, 266] on div "Save Cancel" at bounding box center [428, 265] width 620 height 12
click at [128, 267] on button "Save" at bounding box center [137, 265] width 39 height 12
type textarea "x"
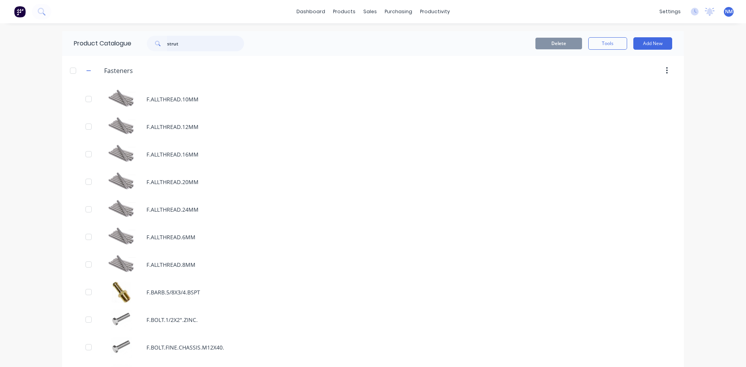
drag, startPoint x: 186, startPoint y: 46, endPoint x: 50, endPoint y: 47, distance: 135.2
click at [50, 47] on div "dashboard products sales purchasing productivity dashboard products Product Cat…" at bounding box center [373, 183] width 746 height 367
click at [712, 114] on div "dashboard products sales purchasing productivity dashboard products Product Cat…" at bounding box center [373, 183] width 746 height 367
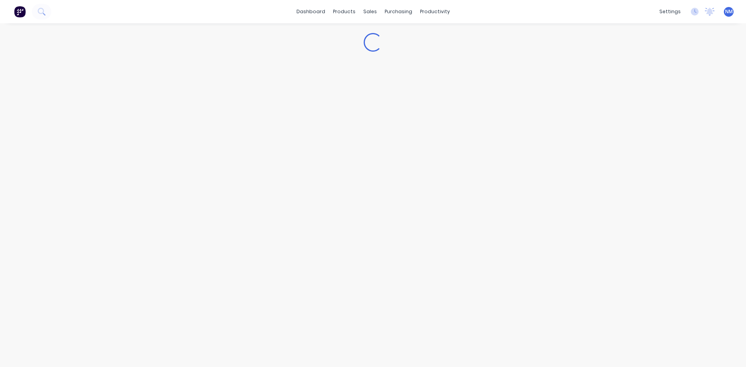
type textarea "x"
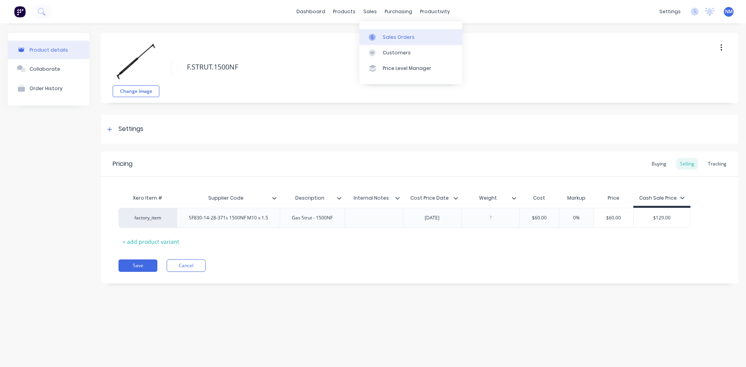
click at [404, 40] on div "Sales Orders" at bounding box center [399, 37] width 32 height 7
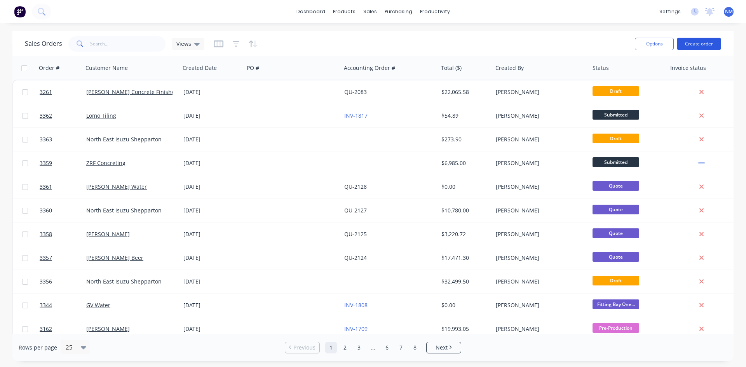
click at [709, 43] on button "Create order" at bounding box center [699, 44] width 44 height 12
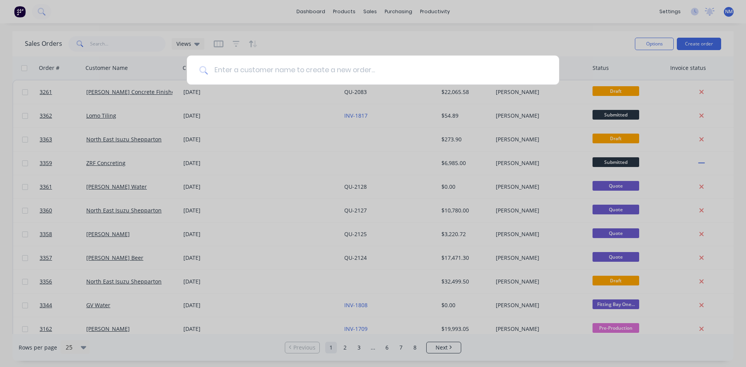
click at [248, 70] on input at bounding box center [377, 70] width 339 height 29
click at [557, 24] on div at bounding box center [373, 183] width 746 height 367
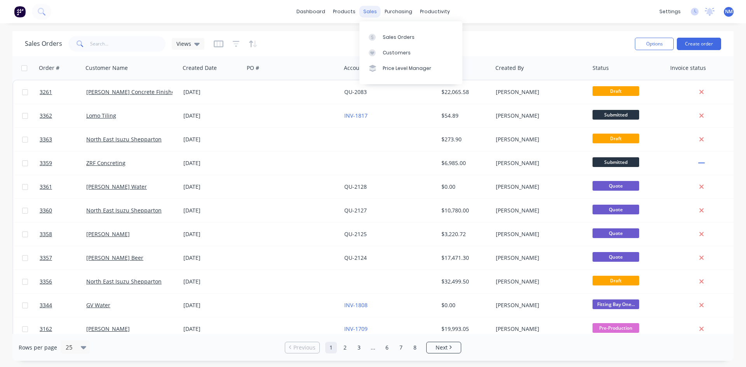
click at [362, 13] on div "sales" at bounding box center [369, 12] width 21 height 12
click at [387, 50] on div "Customers" at bounding box center [397, 52] width 28 height 7
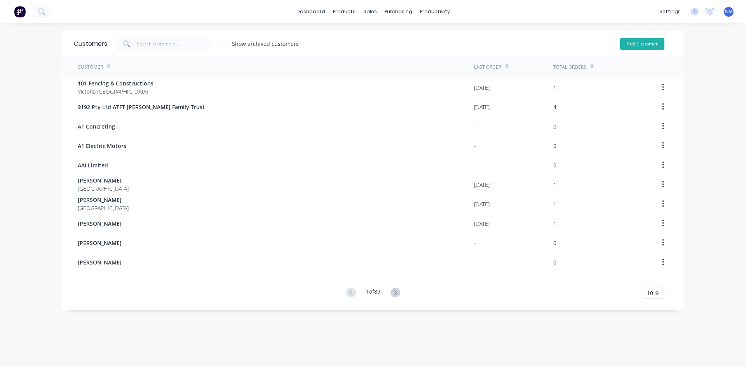
click at [638, 47] on button "Add Customer" at bounding box center [642, 44] width 44 height 12
select select "AU"
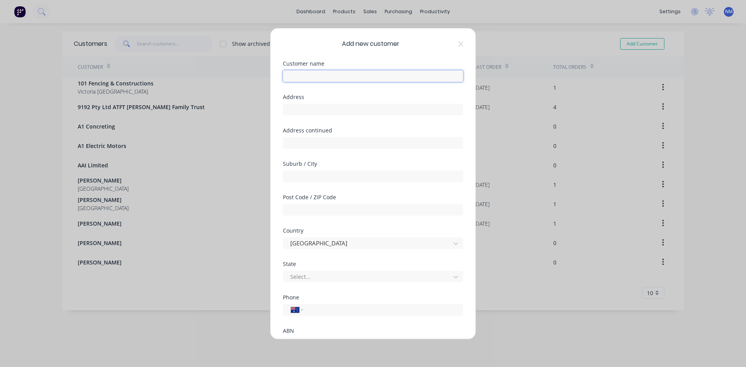
click at [349, 73] on input "text" at bounding box center [373, 76] width 180 height 12
type input "[PERSON_NAME]"
click at [320, 108] on input "text" at bounding box center [373, 110] width 180 height 12
type input "Po Box 1531"
type input "[GEOGRAPHIC_DATA]"
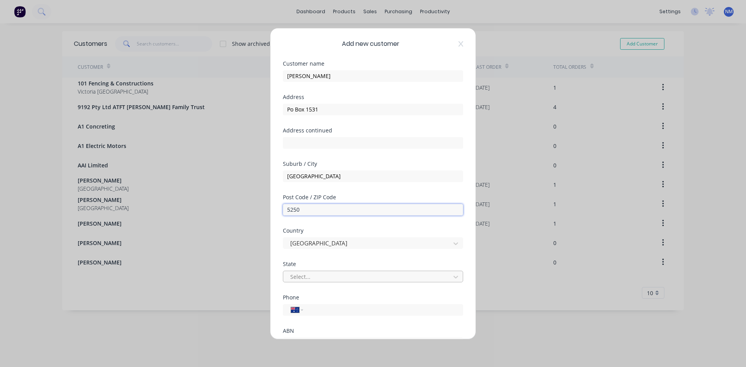
type input "5250"
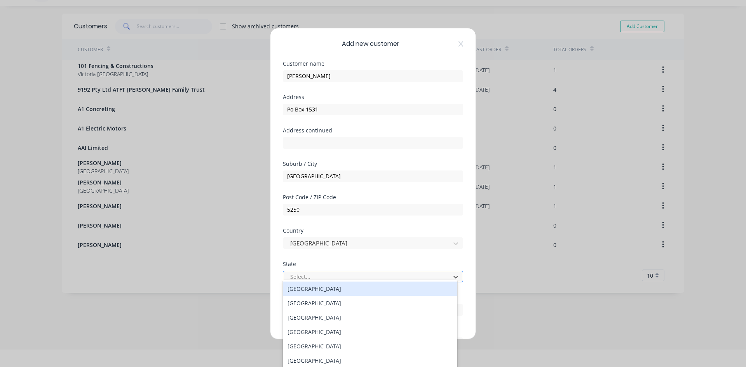
click at [406, 282] on div "Select..." at bounding box center [368, 277] width 162 height 12
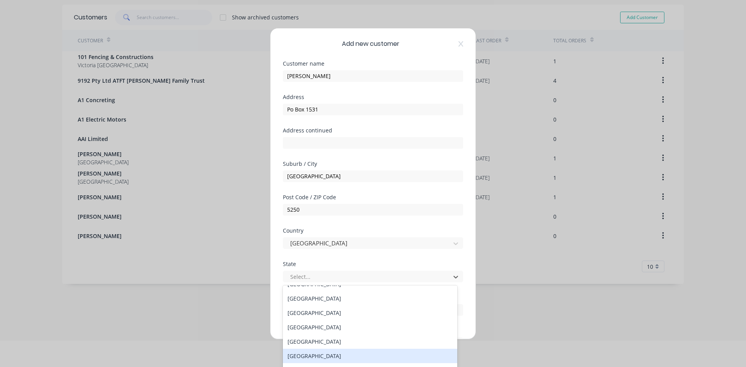
scroll to position [13, 0]
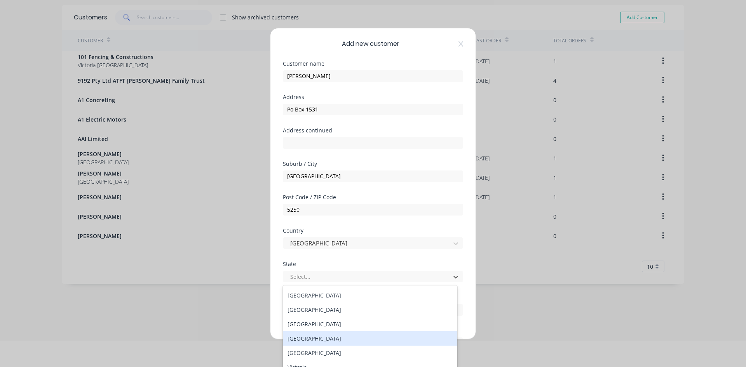
click at [324, 344] on div "[GEOGRAPHIC_DATA]" at bounding box center [370, 338] width 174 height 14
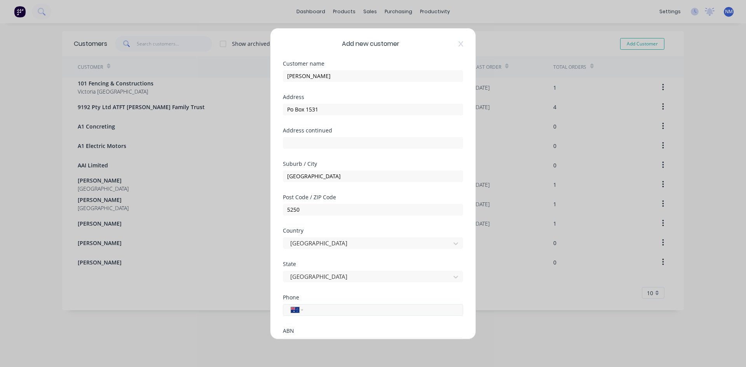
click at [323, 311] on input "tel" at bounding box center [381, 309] width 146 height 9
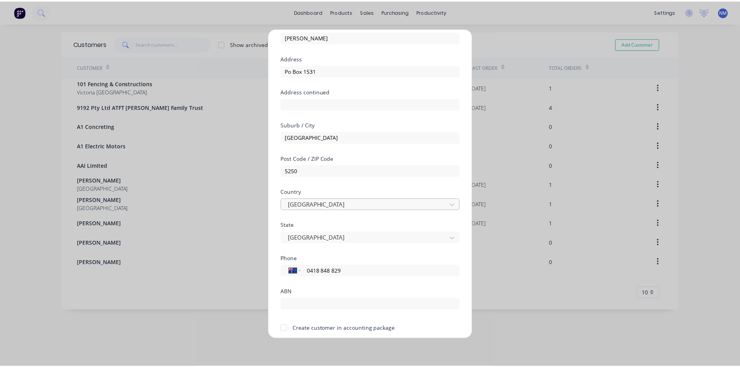
scroll to position [68, 0]
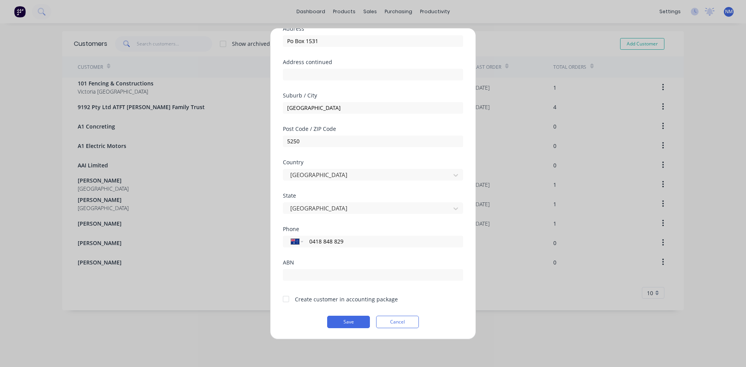
type input "0418 848 829"
click at [287, 300] on div at bounding box center [286, 299] width 16 height 16
click at [336, 319] on button "Save" at bounding box center [348, 322] width 43 height 12
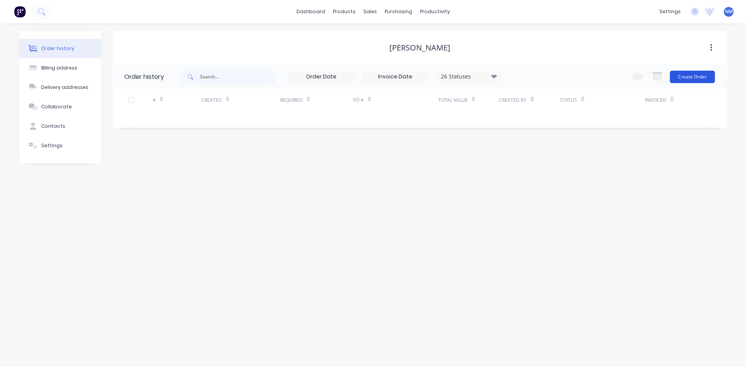
click at [697, 80] on button "Create Order" at bounding box center [692, 77] width 45 height 12
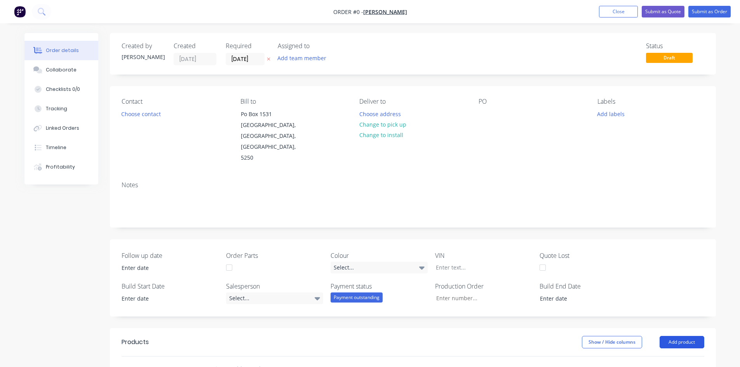
click at [696, 336] on button "Add product" at bounding box center [682, 342] width 45 height 12
click at [684, 356] on div "Product catalogue" at bounding box center [667, 361] width 60 height 11
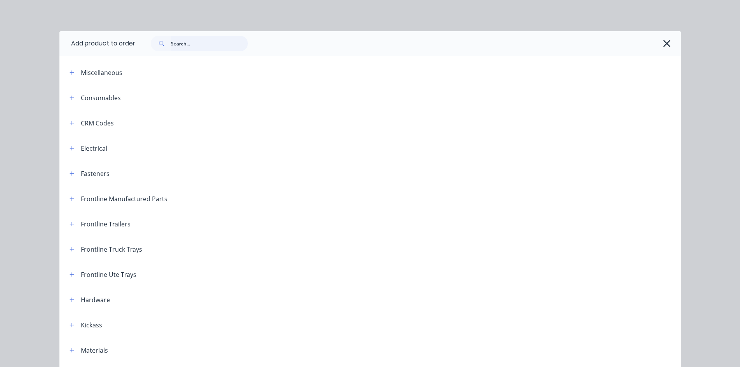
click at [224, 45] on input "text" at bounding box center [209, 44] width 77 height 16
type input "e"
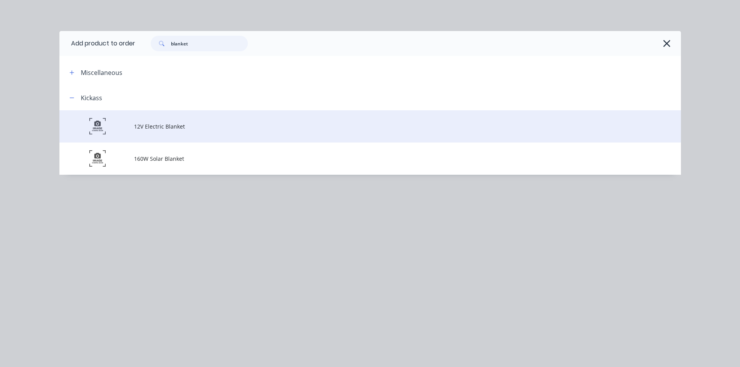
type input "blanket"
click at [163, 134] on td "12V Electric Blanket" at bounding box center [407, 126] width 547 height 32
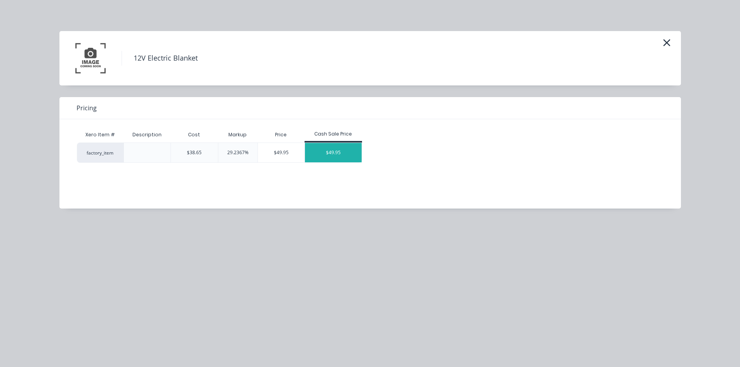
click at [335, 153] on div "$49.95" at bounding box center [333, 152] width 57 height 19
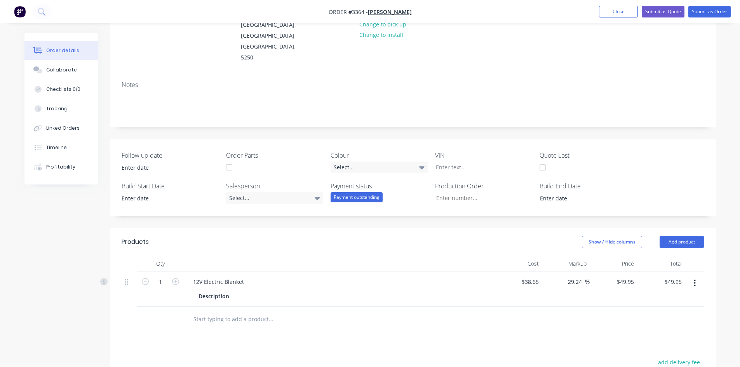
scroll to position [117, 0]
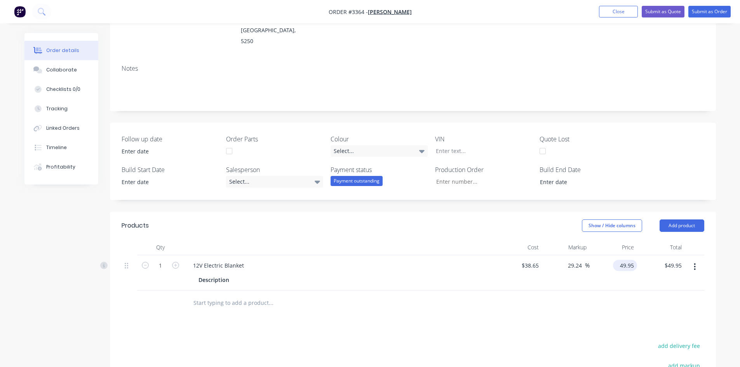
click at [626, 260] on input "49.95" at bounding box center [626, 265] width 21 height 11
type input "63.50"
type input "64.29"
type input "$63.50"
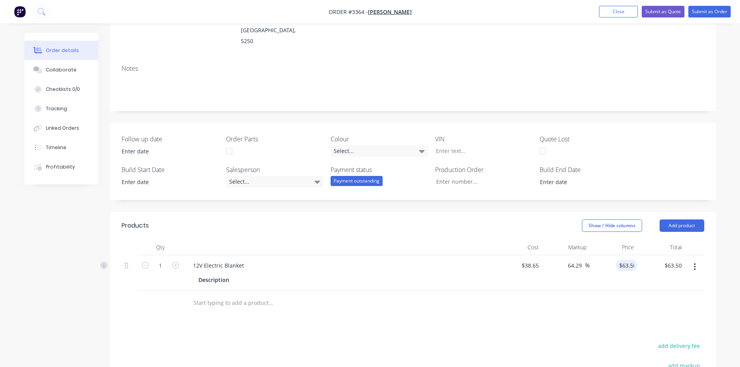
click at [555, 299] on div "Products Show / Hide columns Add product Qty Cost Markup Price Total 1 12V Elec…" at bounding box center [413, 357] width 606 height 291
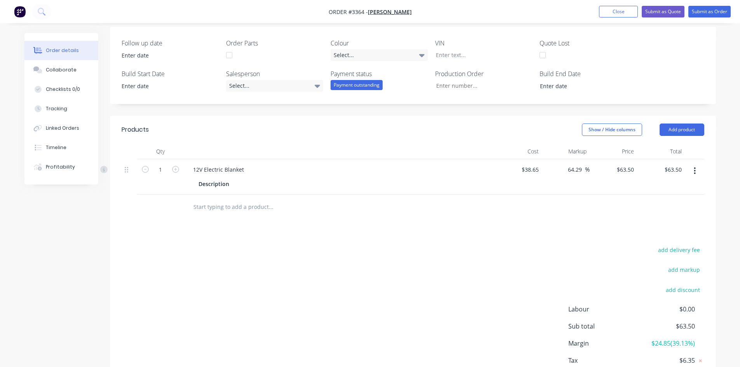
scroll to position [233, 0]
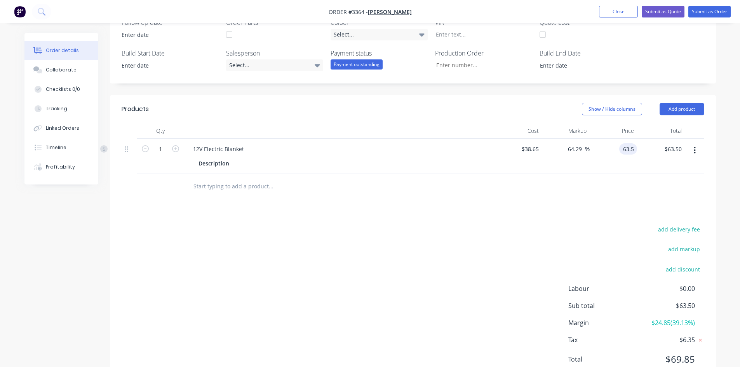
click at [630, 143] on input "63.5" at bounding box center [629, 148] width 15 height 11
type input "63.59"
type input "64.53"
type input "$63.59"
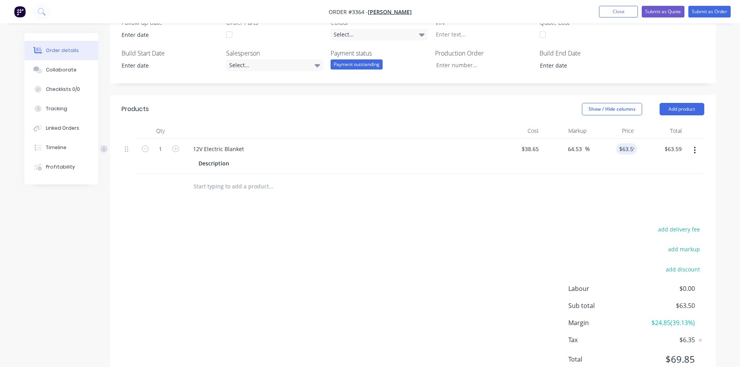
click at [531, 191] on div "Products Show / Hide columns Add product Qty Cost Markup Price Total 1 12V Elec…" at bounding box center [413, 240] width 606 height 291
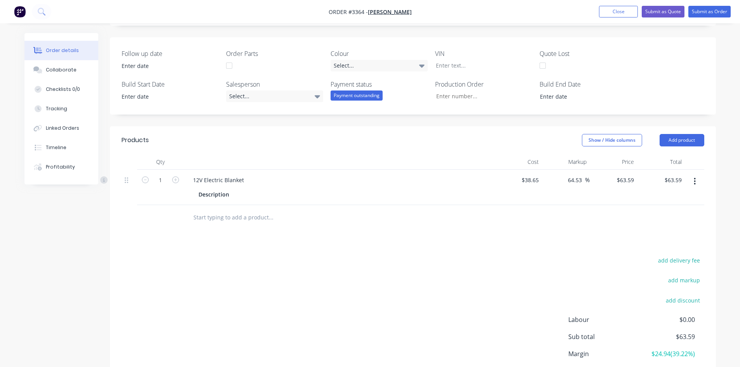
scroll to position [164, 0]
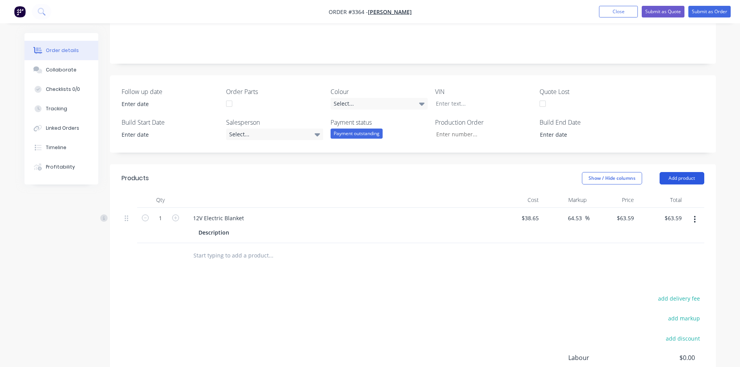
click at [691, 172] on button "Add product" at bounding box center [682, 178] width 45 height 12
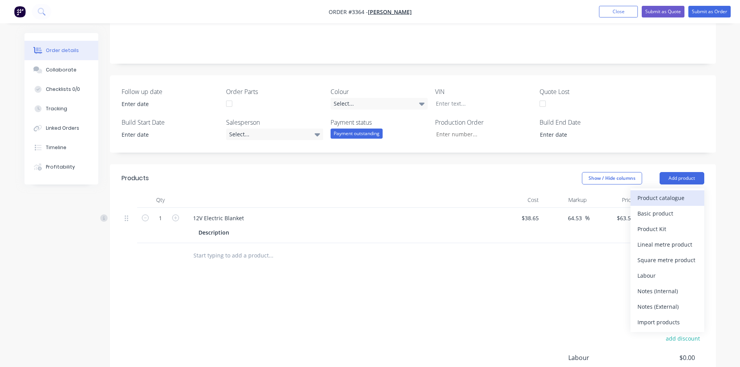
click at [670, 192] on div "Product catalogue" at bounding box center [667, 197] width 60 height 11
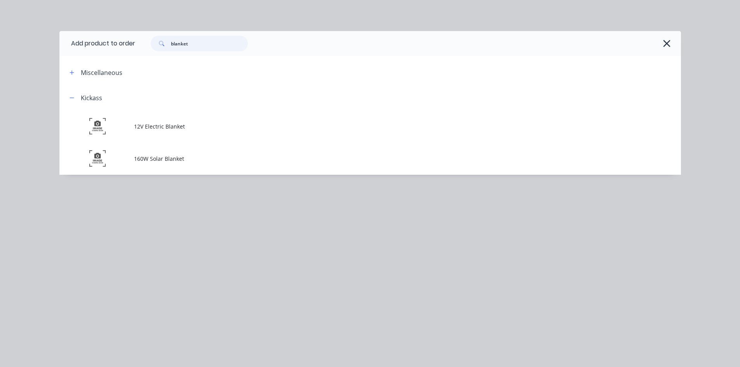
drag, startPoint x: 197, startPoint y: 40, endPoint x: 131, endPoint y: 48, distance: 66.9
click at [131, 48] on header "Add product to order blanket" at bounding box center [370, 43] width 622 height 25
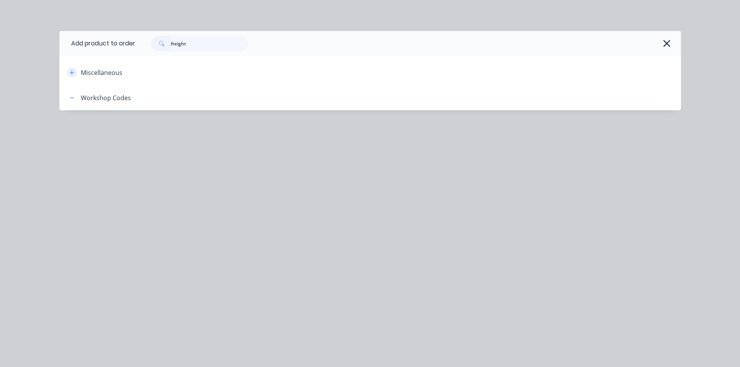
click at [70, 71] on icon "button" at bounding box center [72, 72] width 5 height 5
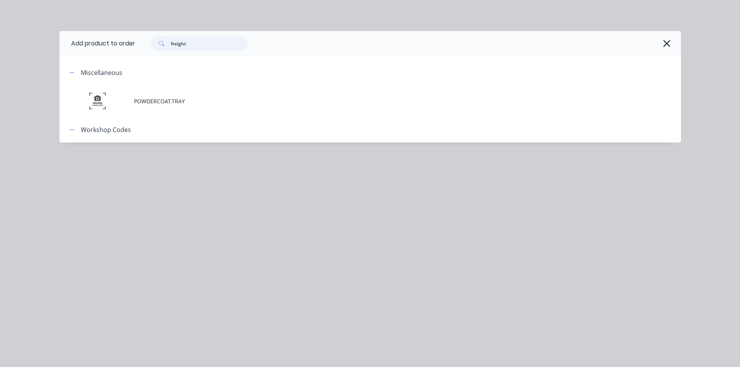
drag, startPoint x: 207, startPoint y: 44, endPoint x: 106, endPoint y: 42, distance: 100.6
click at [106, 42] on header "Add product to order freight" at bounding box center [370, 43] width 622 height 25
type input "c"
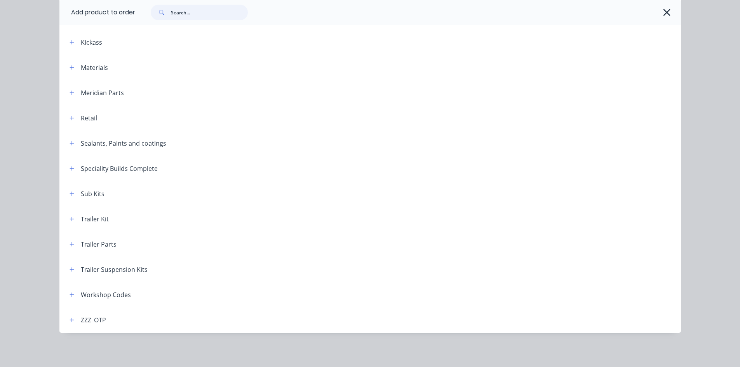
scroll to position [253, 0]
click at [70, 293] on icon "button" at bounding box center [72, 295] width 4 height 4
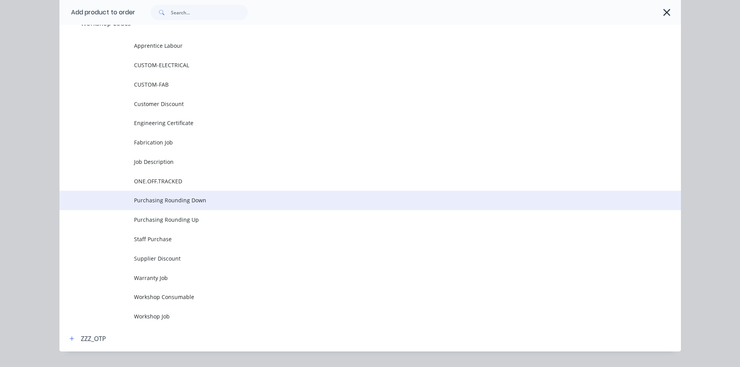
scroll to position [587, 0]
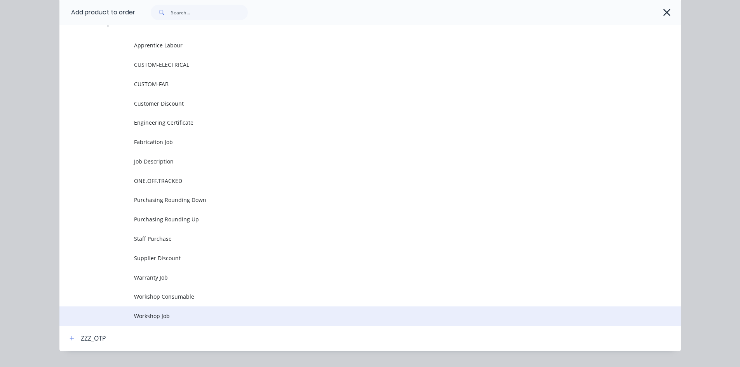
click at [190, 318] on span "Workshop Job" at bounding box center [352, 316] width 437 height 8
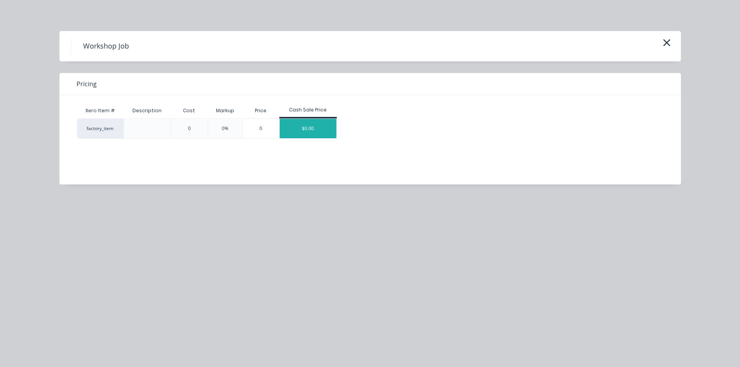
click at [318, 127] on div "$0.00" at bounding box center [308, 128] width 57 height 19
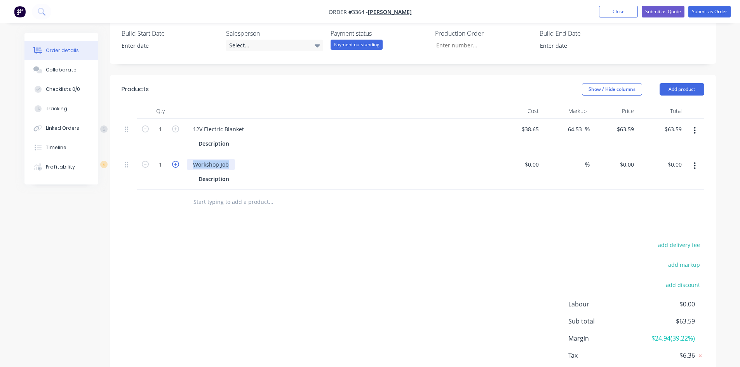
drag, startPoint x: 230, startPoint y: 141, endPoint x: 175, endPoint y: 143, distance: 55.2
click at [175, 154] on div "1 Workshop Job Description $0.00 $0.00 % $0.00 $0.00 $0.00 $0.00" at bounding box center [413, 171] width 583 height 35
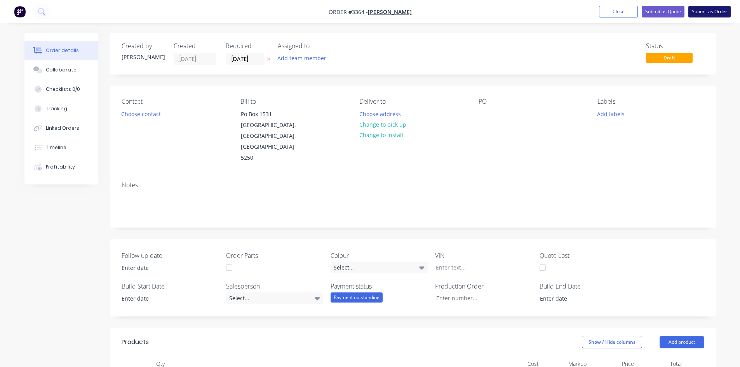
click at [707, 10] on button "Submit as Order" at bounding box center [709, 12] width 42 height 12
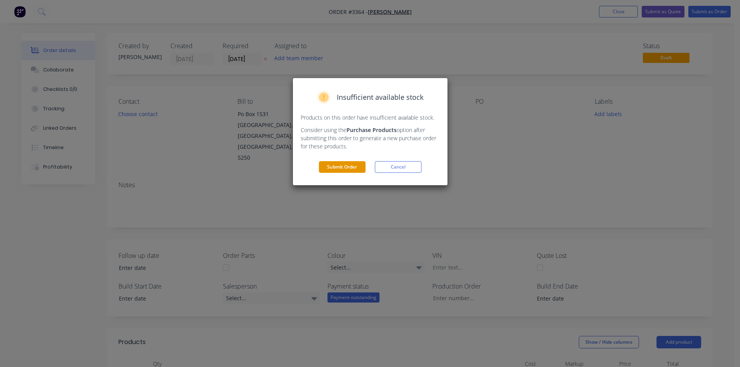
click at [350, 169] on button "Submit Order" at bounding box center [342, 167] width 47 height 12
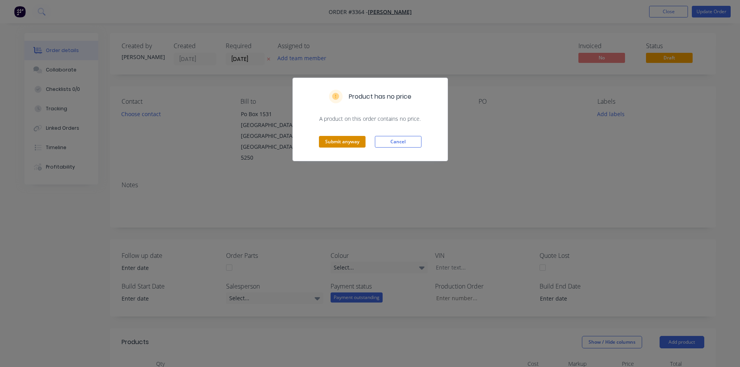
click at [355, 136] on button "Submit anyway" at bounding box center [342, 142] width 47 height 12
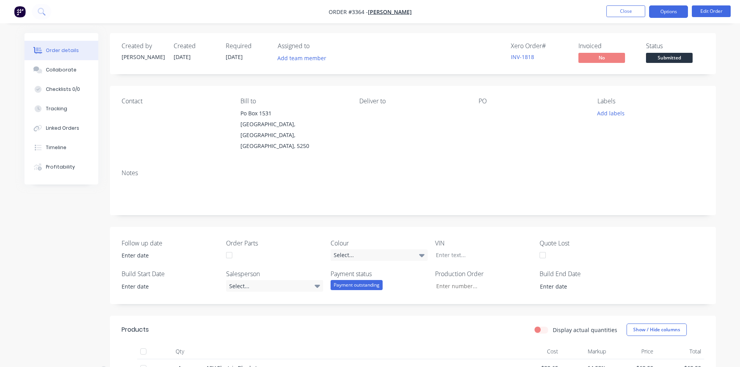
click at [676, 9] on button "Options" at bounding box center [668, 11] width 39 height 12
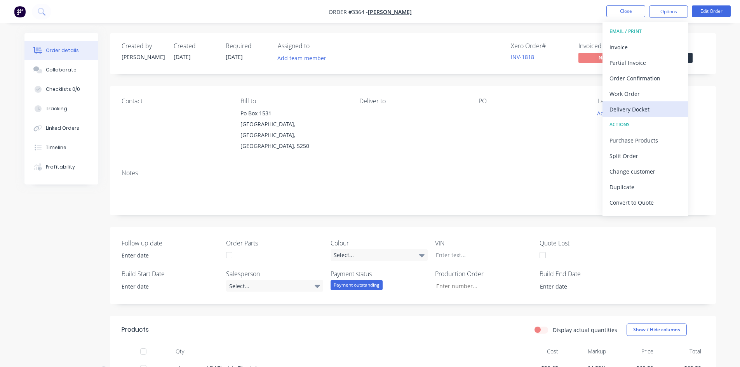
click at [642, 108] on div "Delivery Docket" at bounding box center [644, 109] width 71 height 11
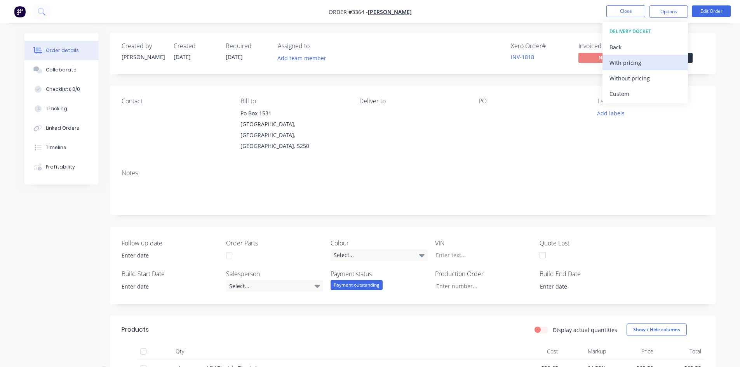
click at [637, 66] on div "With pricing" at bounding box center [644, 62] width 71 height 11
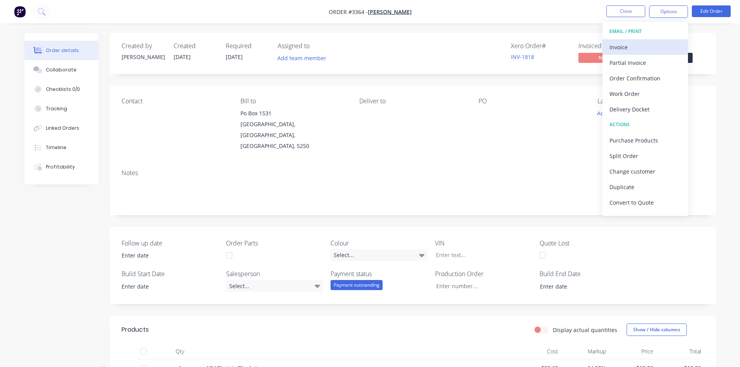
click at [649, 41] on button "Invoice" at bounding box center [644, 47] width 85 height 16
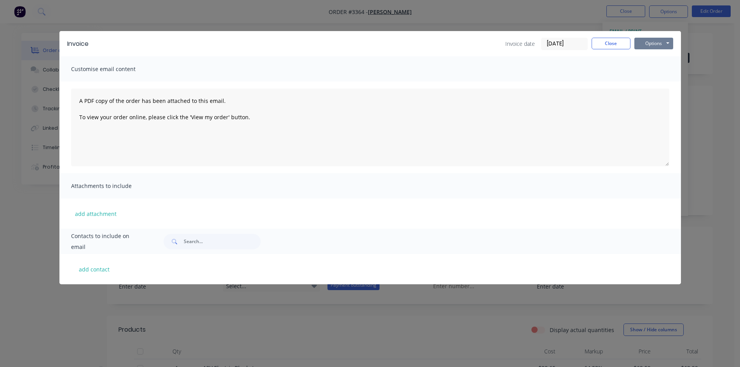
click at [660, 44] on button "Options" at bounding box center [653, 44] width 39 height 12
click at [657, 71] on button "Print" at bounding box center [659, 70] width 50 height 13
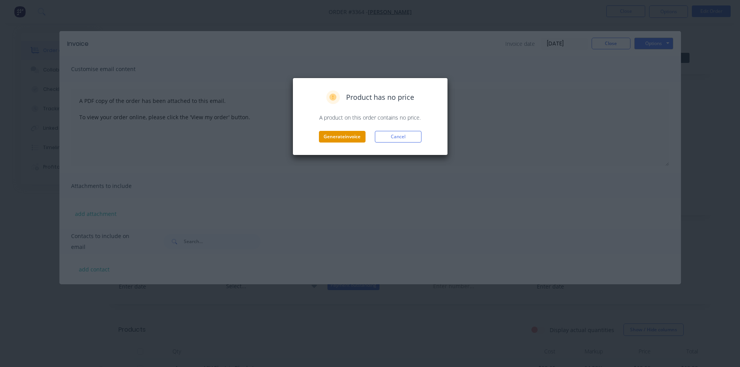
click at [352, 140] on button "Generate invoice" at bounding box center [342, 137] width 47 height 12
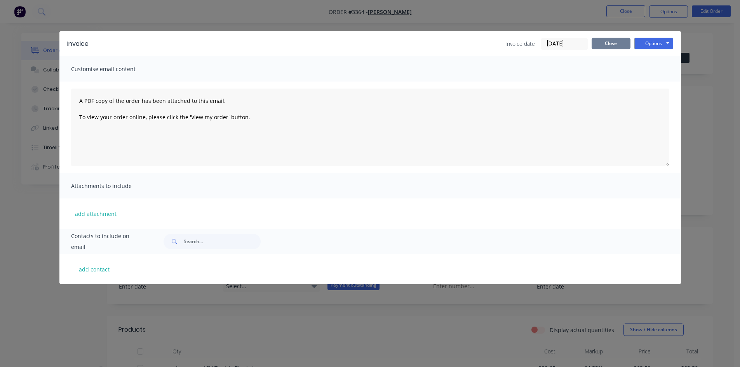
click at [600, 44] on button "Close" at bounding box center [611, 44] width 39 height 12
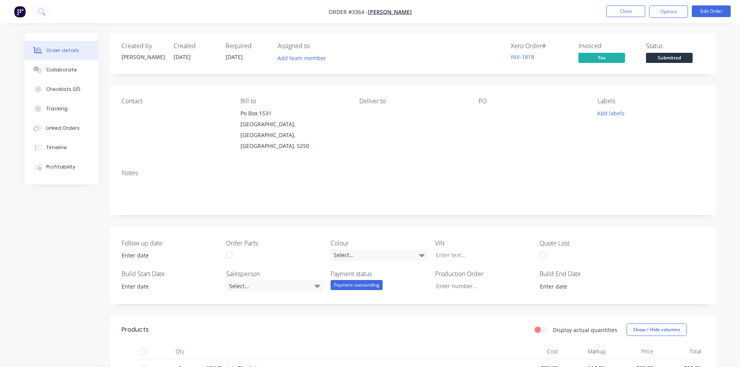
click at [352, 280] on div "Payment outstanding" at bounding box center [357, 285] width 52 height 10
click at [368, 305] on div "Payment received" at bounding box center [358, 305] width 45 height 10
click at [682, 11] on button "Options" at bounding box center [668, 11] width 39 height 12
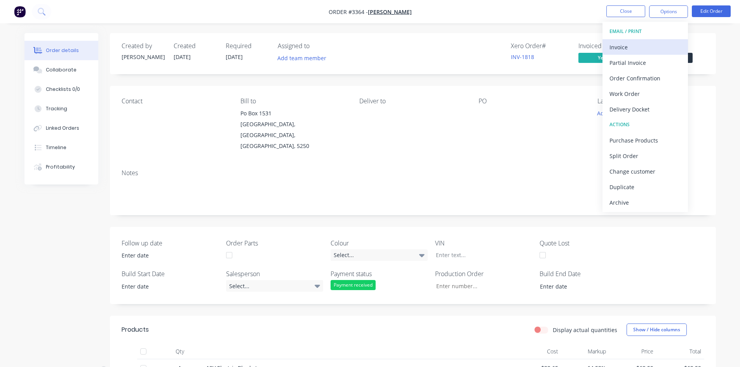
click at [628, 42] on div "Invoice" at bounding box center [644, 47] width 71 height 11
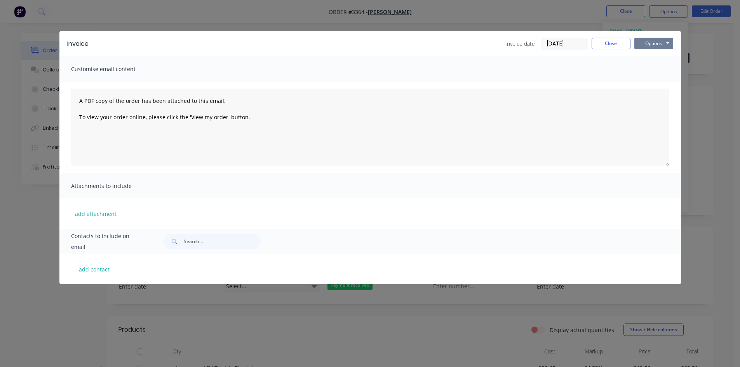
click at [647, 45] on button "Options" at bounding box center [653, 44] width 39 height 12
click at [644, 73] on button "Print" at bounding box center [659, 70] width 50 height 13
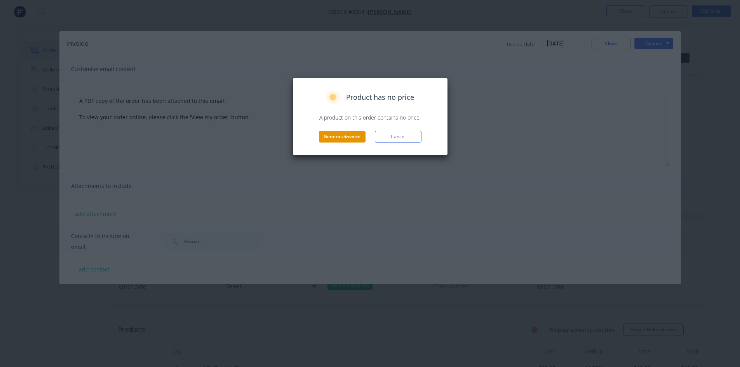
click at [353, 134] on button "Generate invoice" at bounding box center [342, 137] width 47 height 12
